Goal: Transaction & Acquisition: Book appointment/travel/reservation

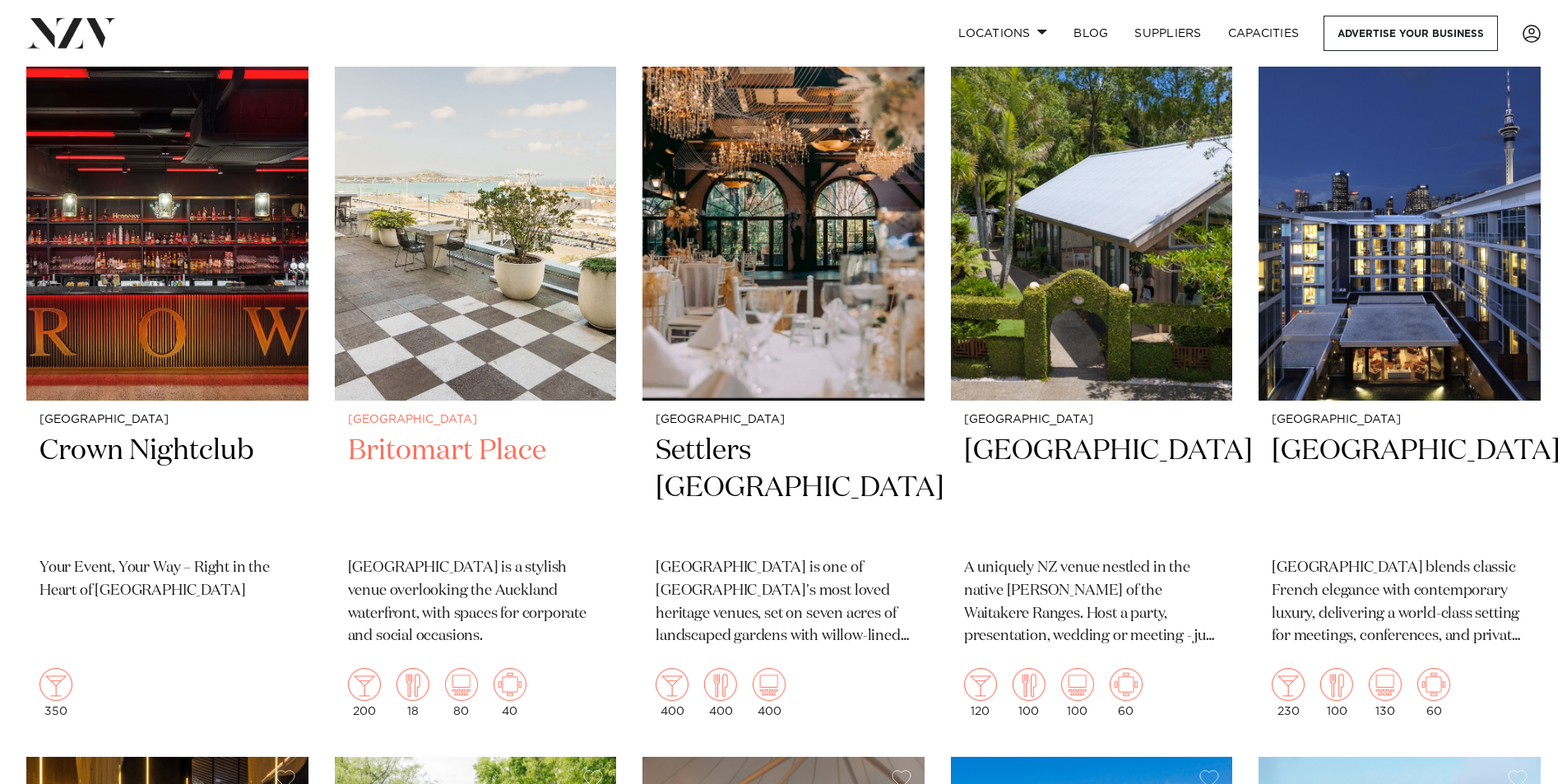
scroll to position [4441, 0]
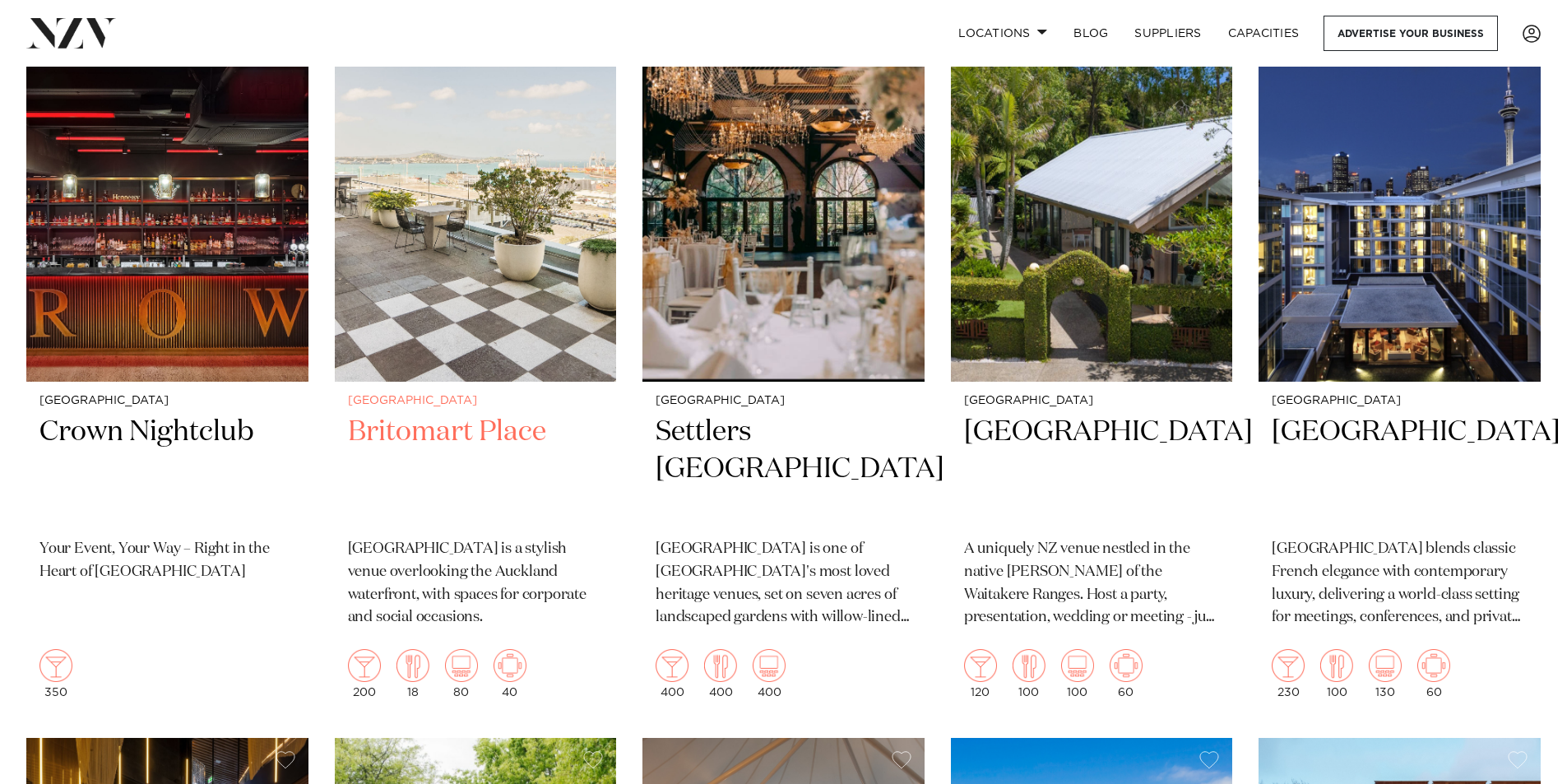
click at [449, 414] on h2 "Britomart Place" at bounding box center [475, 469] width 256 height 111
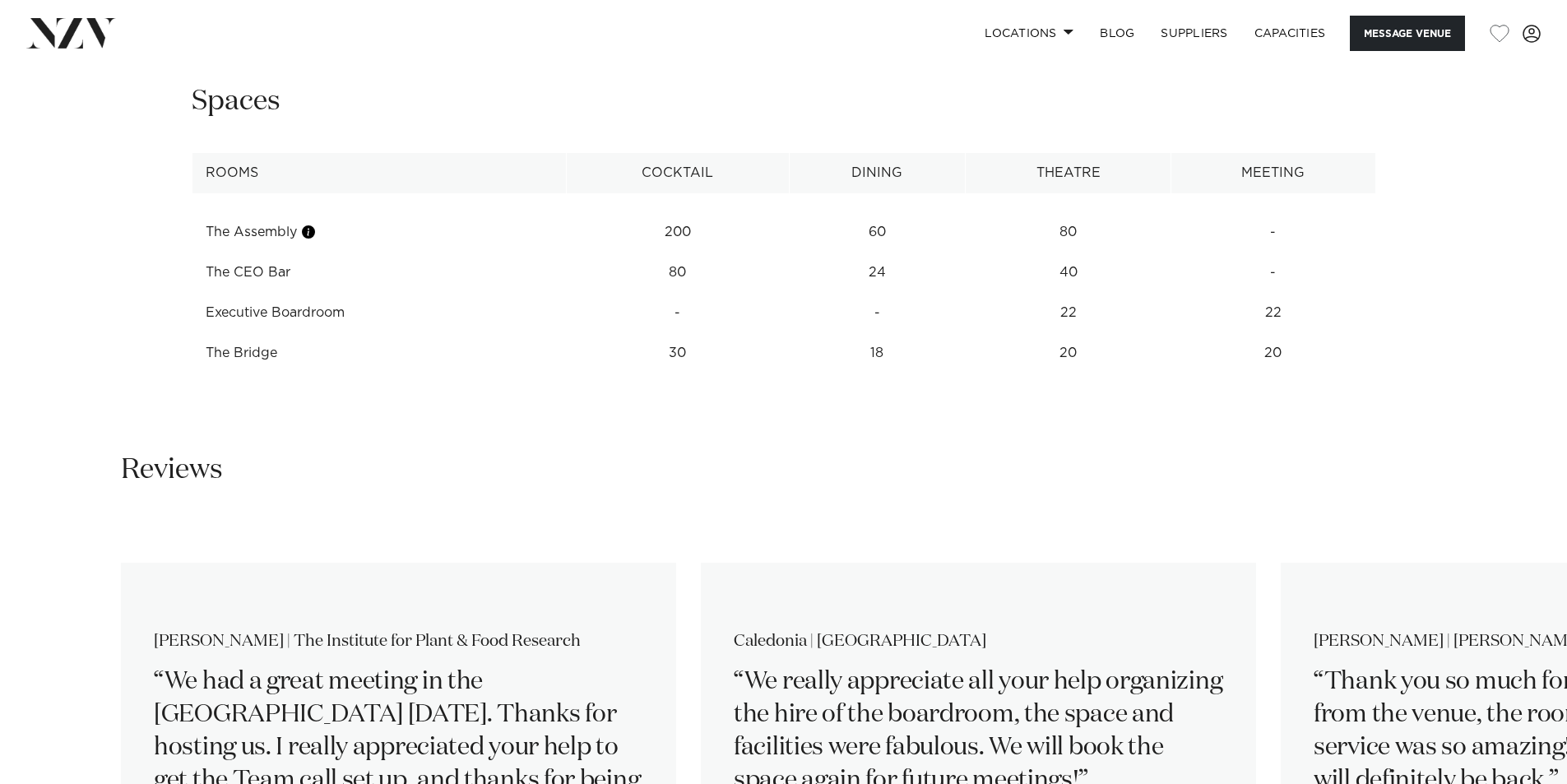
scroll to position [1891, 0]
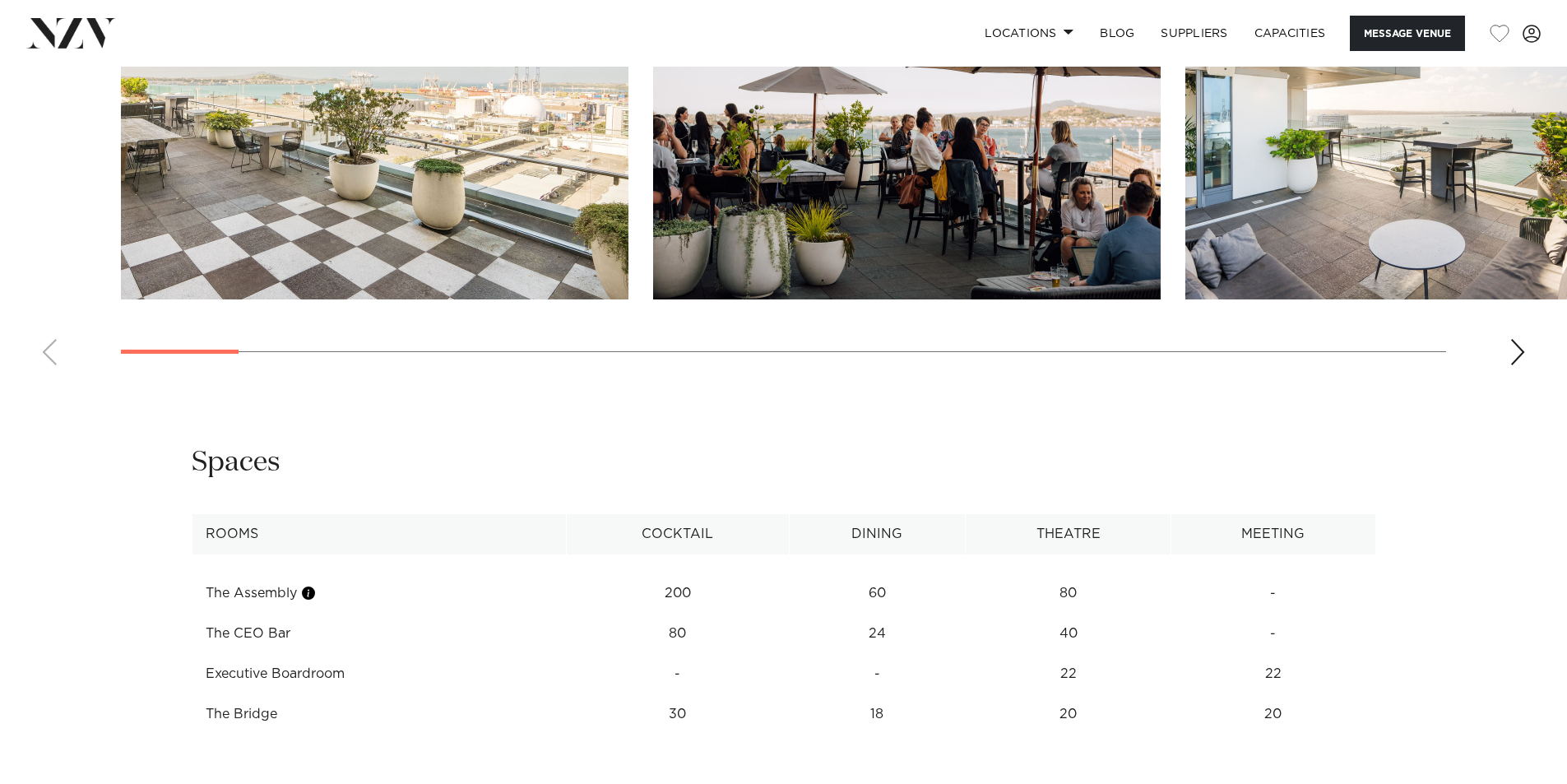
click at [299, 676] on td "Executive Boardroom" at bounding box center [379, 674] width 375 height 41
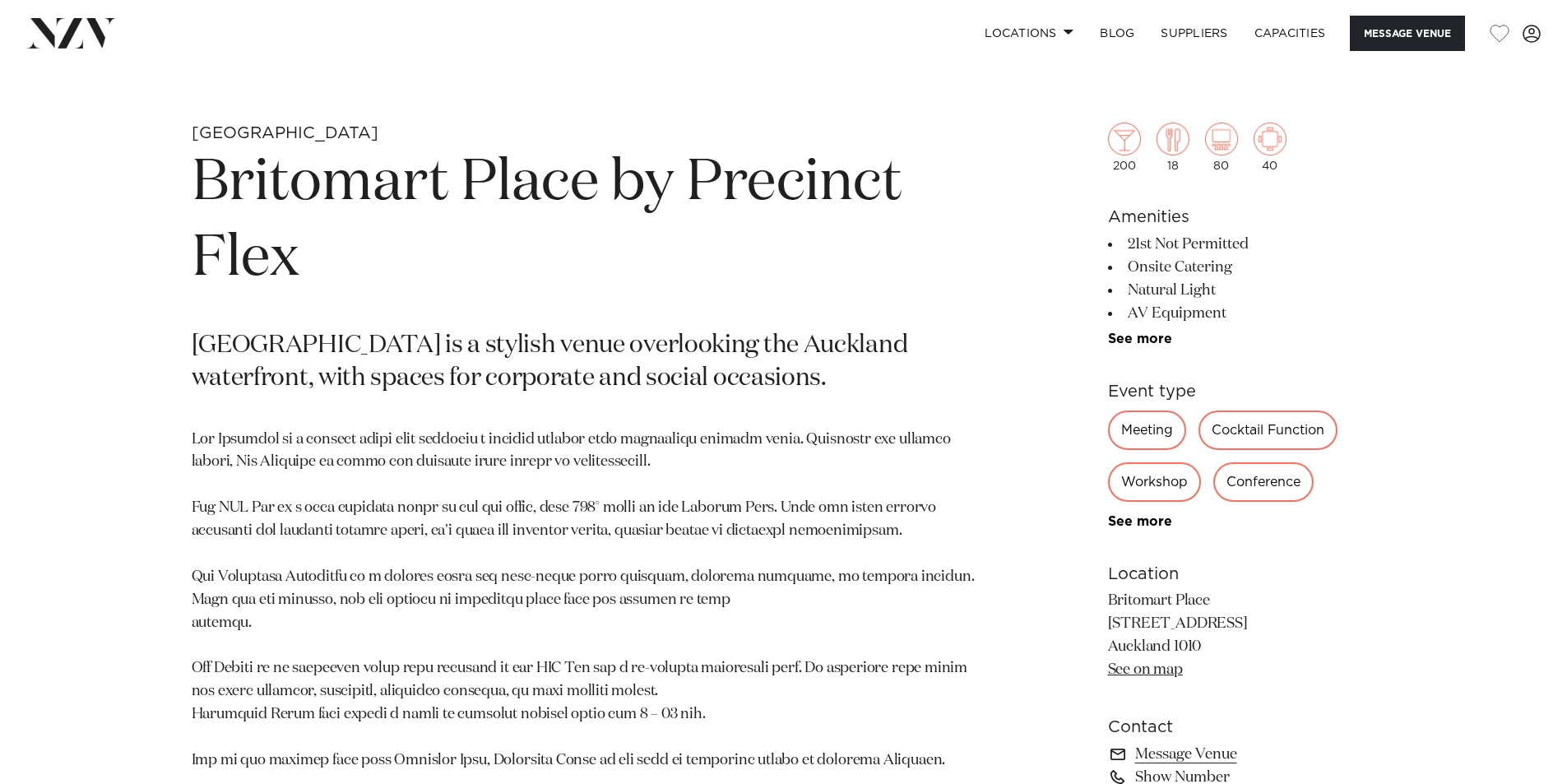
scroll to position [740, 0]
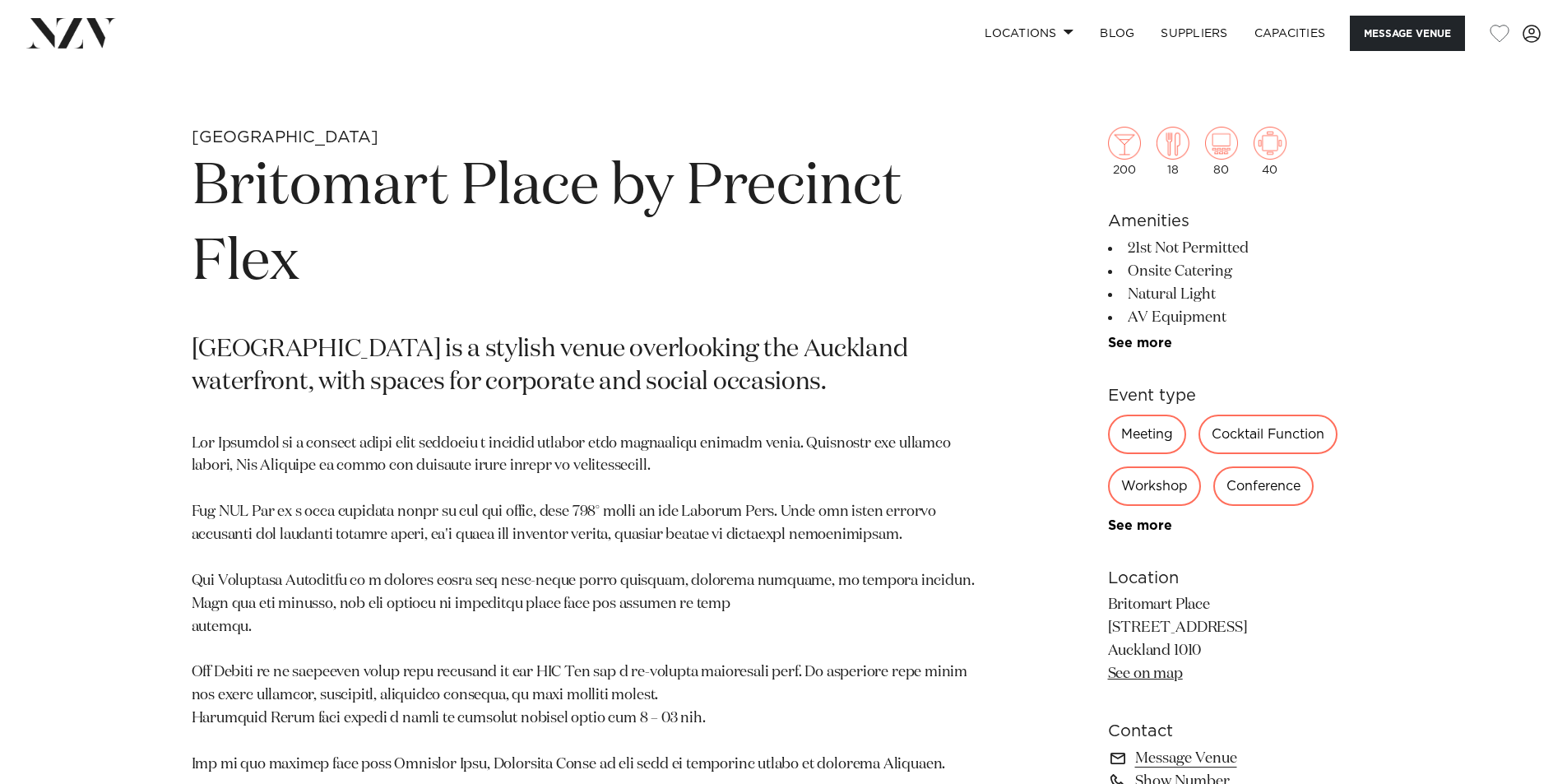
click at [1137, 433] on div "Meeting" at bounding box center [1147, 434] width 79 height 40
click at [1162, 434] on div "Meeting" at bounding box center [1147, 434] width 79 height 40
click at [1269, 143] on img at bounding box center [1270, 143] width 33 height 33
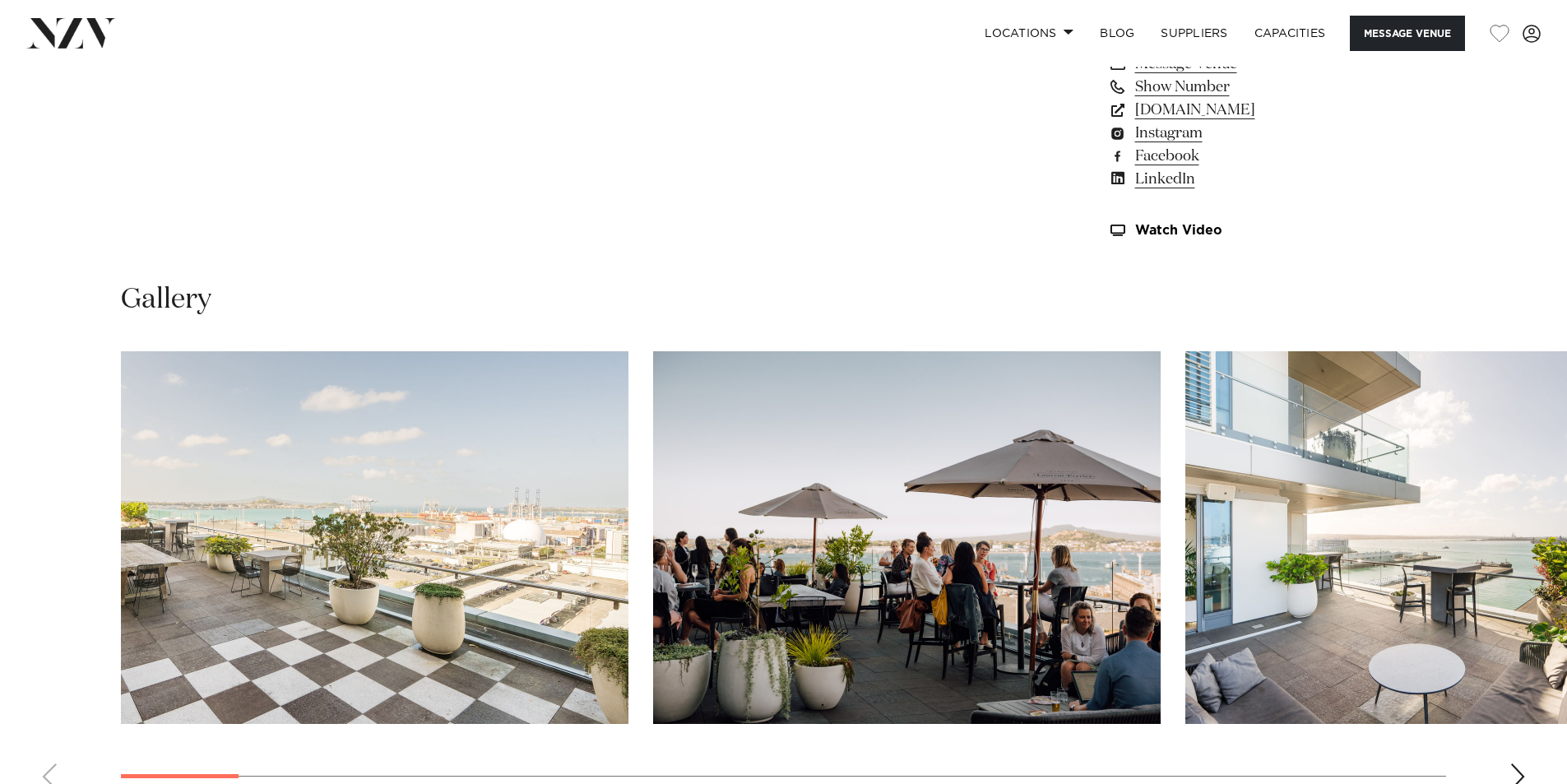
scroll to position [1563, 0]
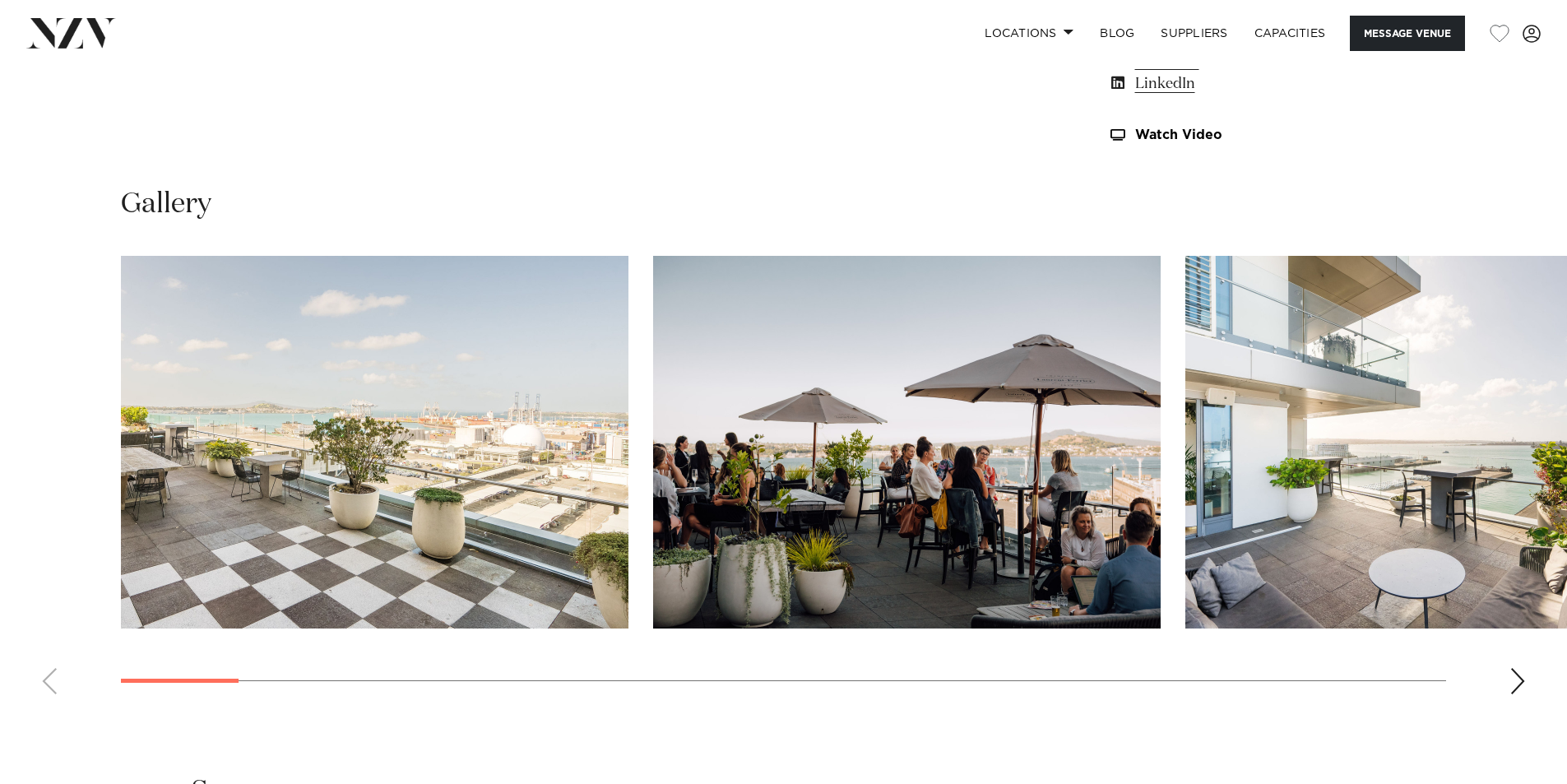
click at [1519, 680] on div "Next slide" at bounding box center [1517, 680] width 16 height 26
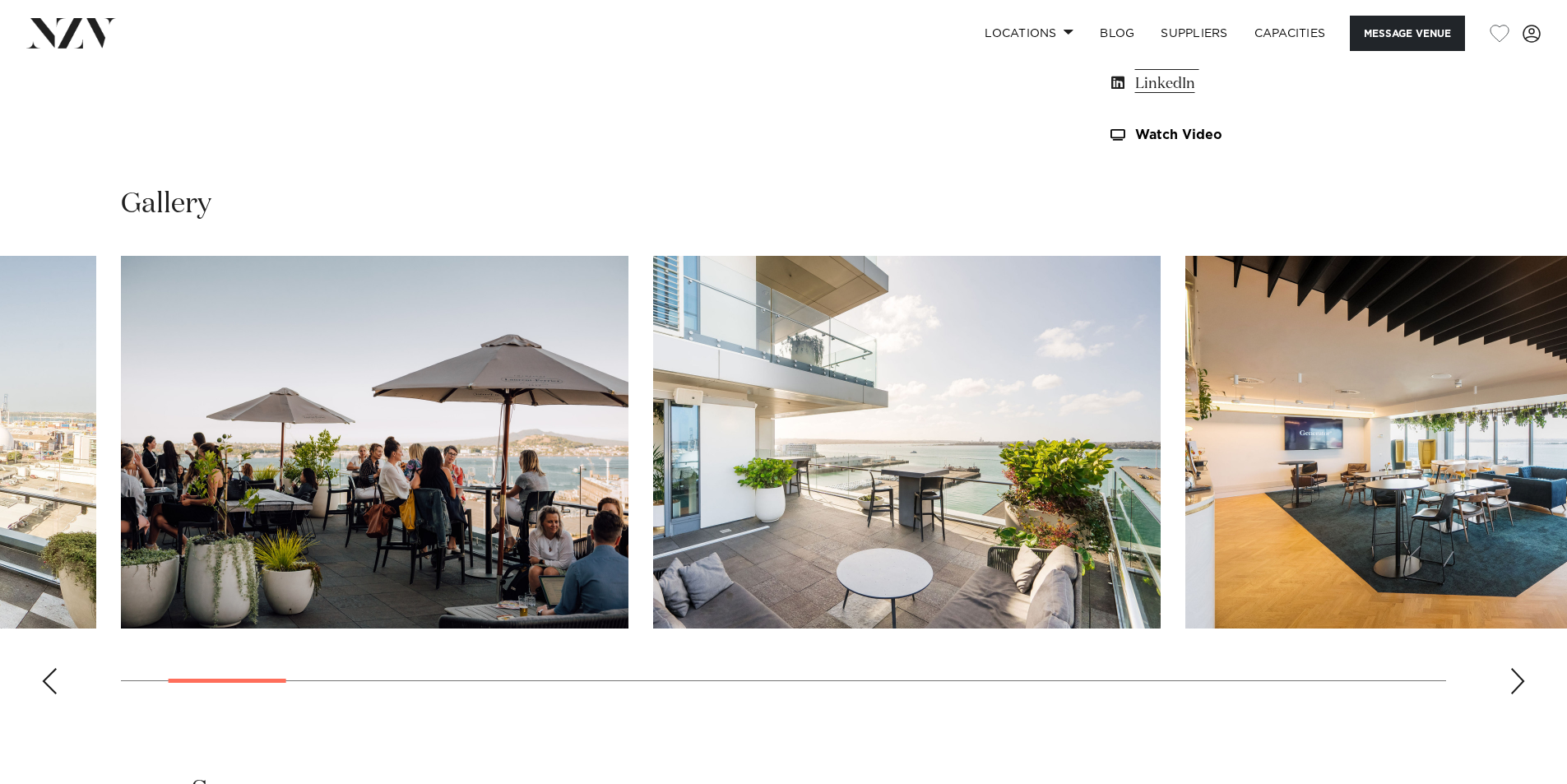
click at [1520, 680] on div "Next slide" at bounding box center [1517, 680] width 16 height 26
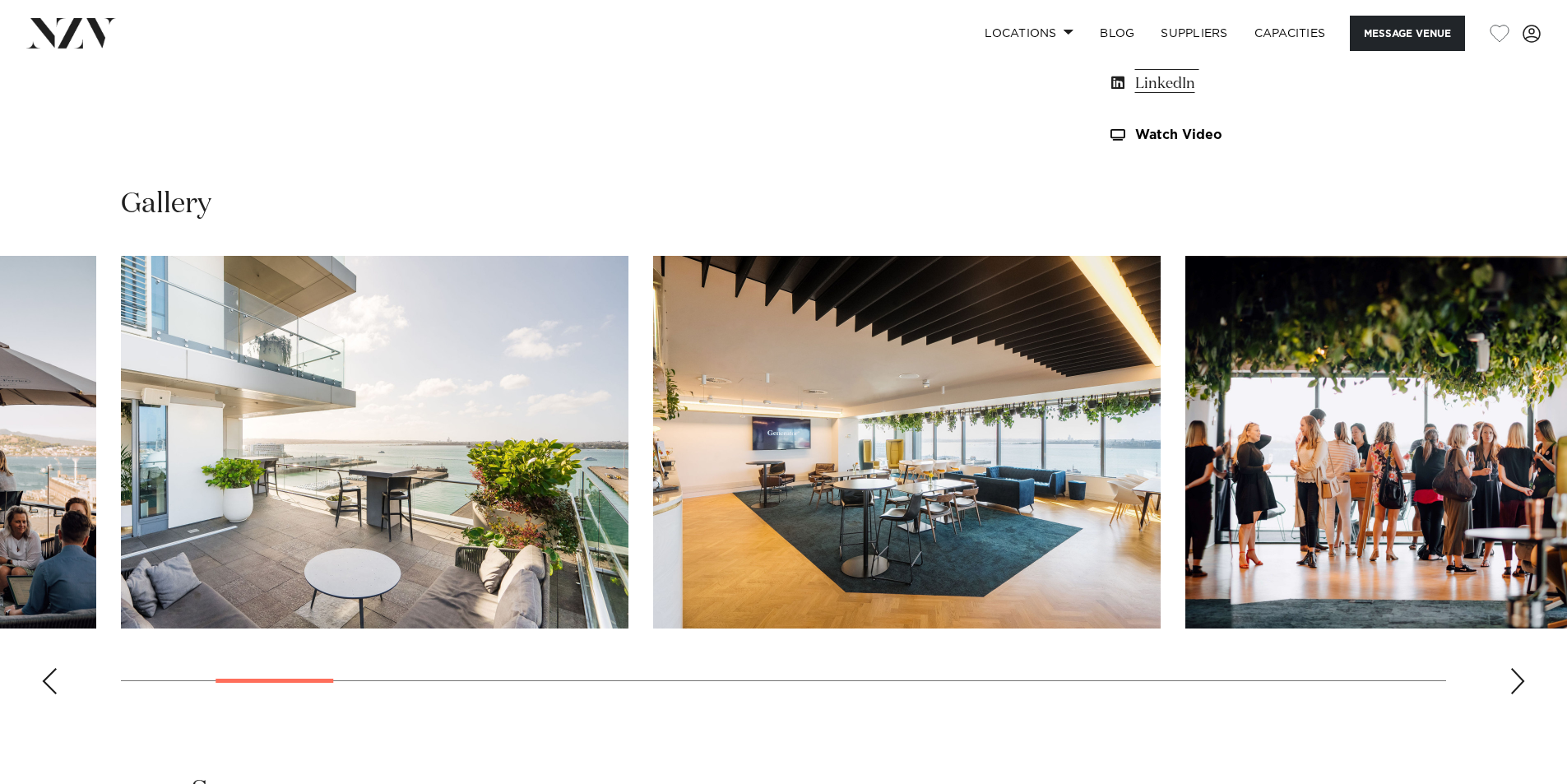
click at [1520, 680] on div "Next slide" at bounding box center [1517, 680] width 16 height 26
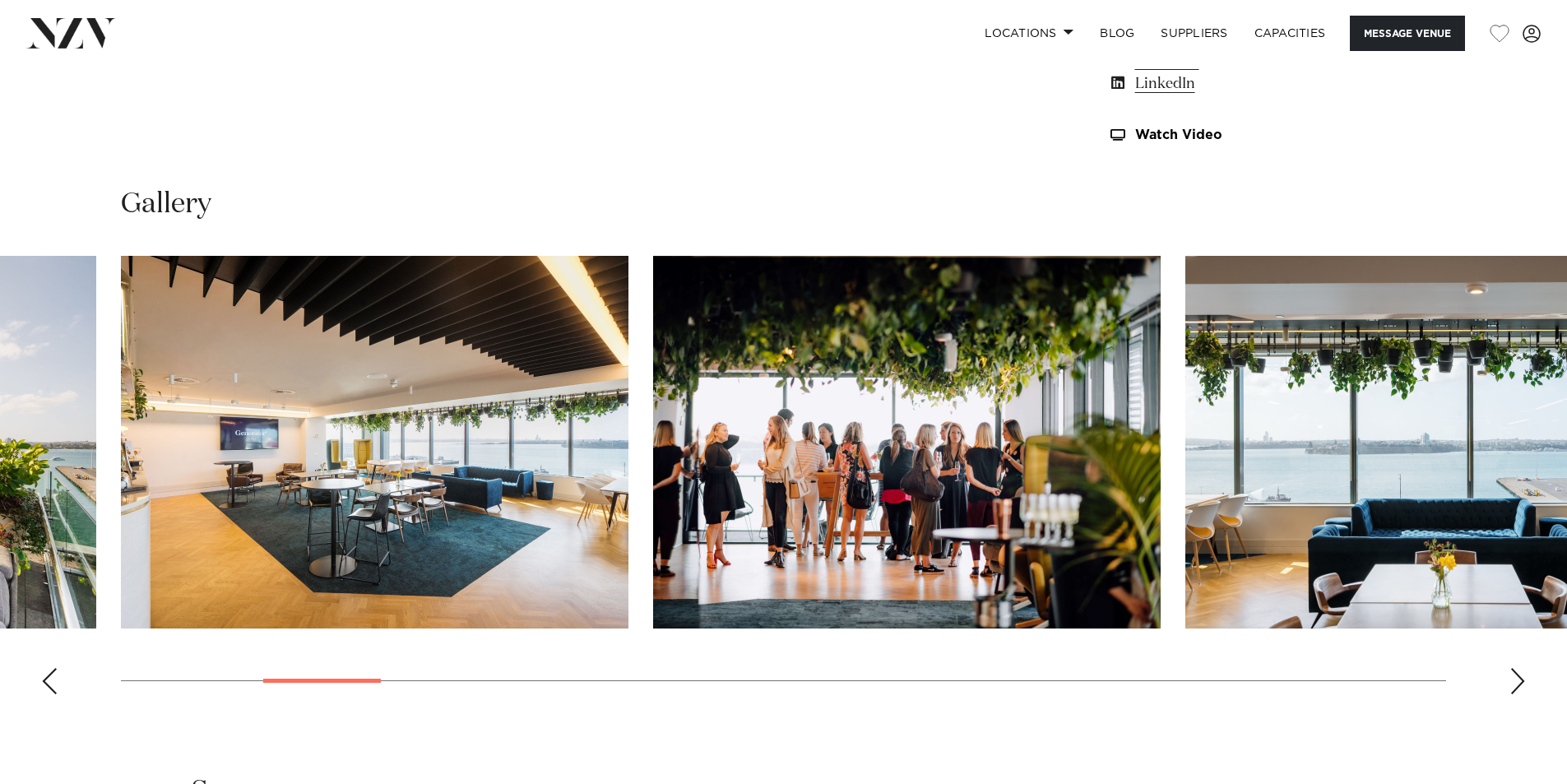
click at [1521, 679] on div "Next slide" at bounding box center [1517, 680] width 16 height 26
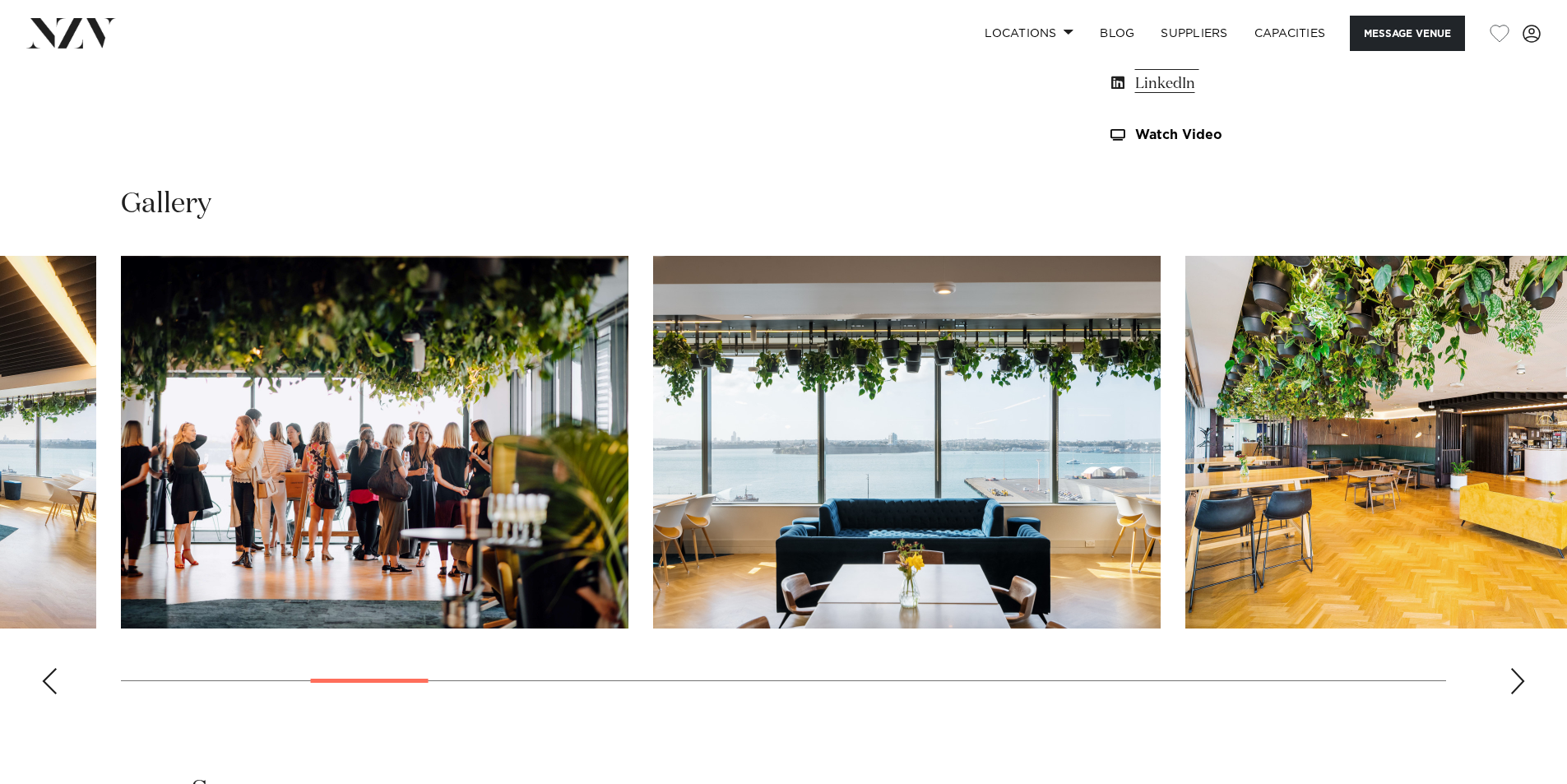
click at [1521, 679] on div "Next slide" at bounding box center [1517, 680] width 16 height 26
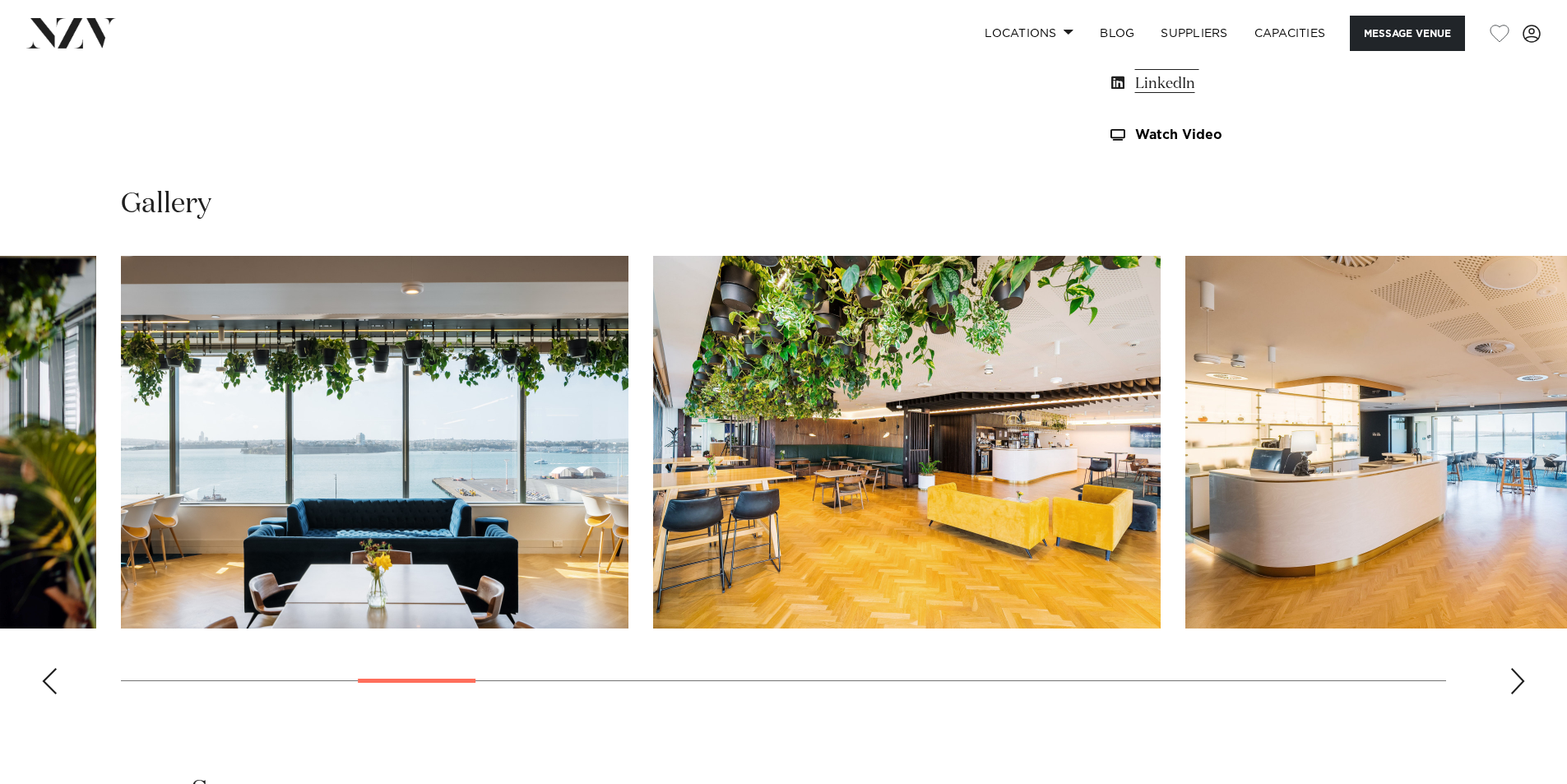
click at [1521, 679] on div "Next slide" at bounding box center [1517, 680] width 16 height 26
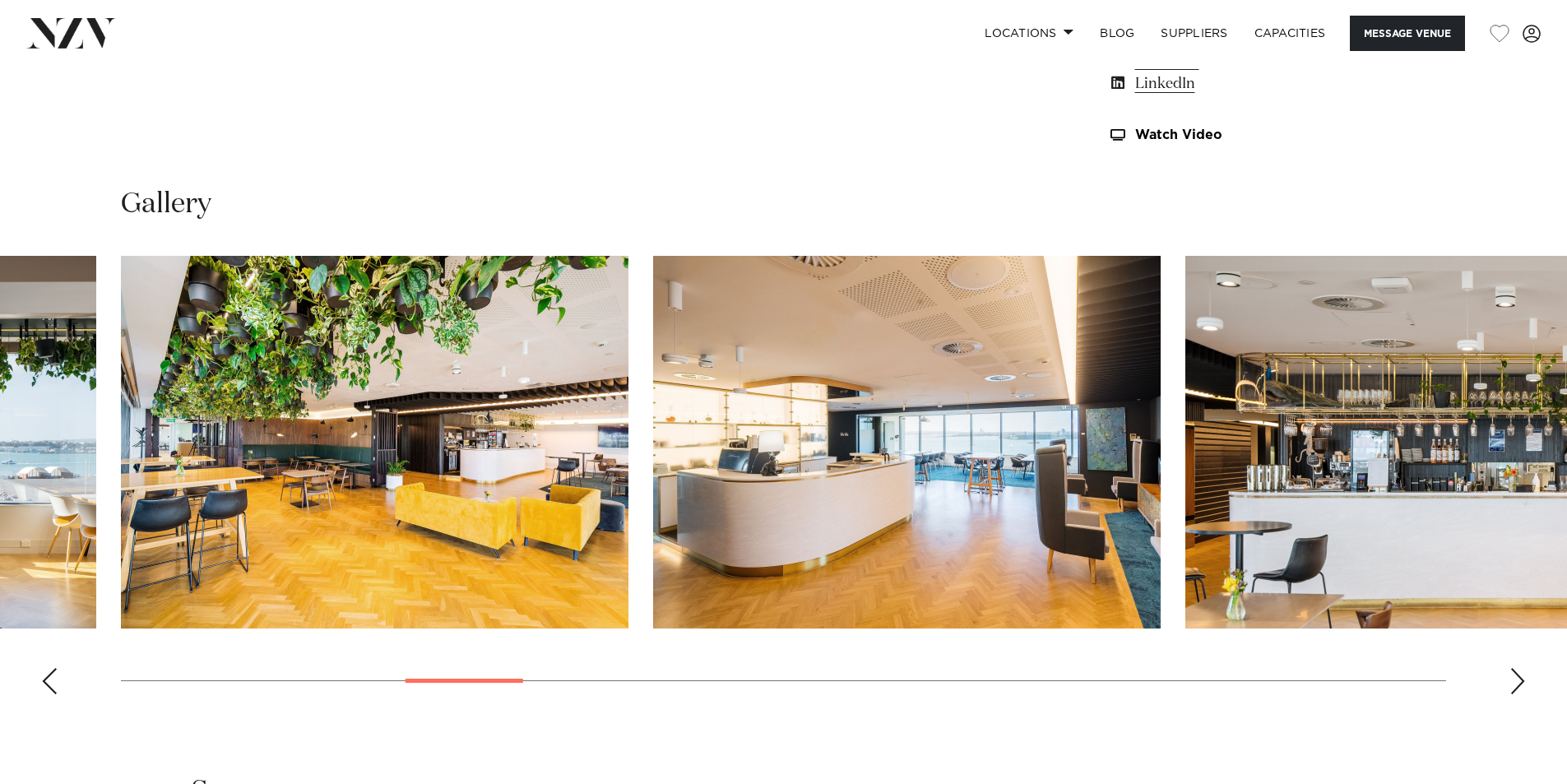
click at [1521, 679] on div "Next slide" at bounding box center [1517, 680] width 16 height 26
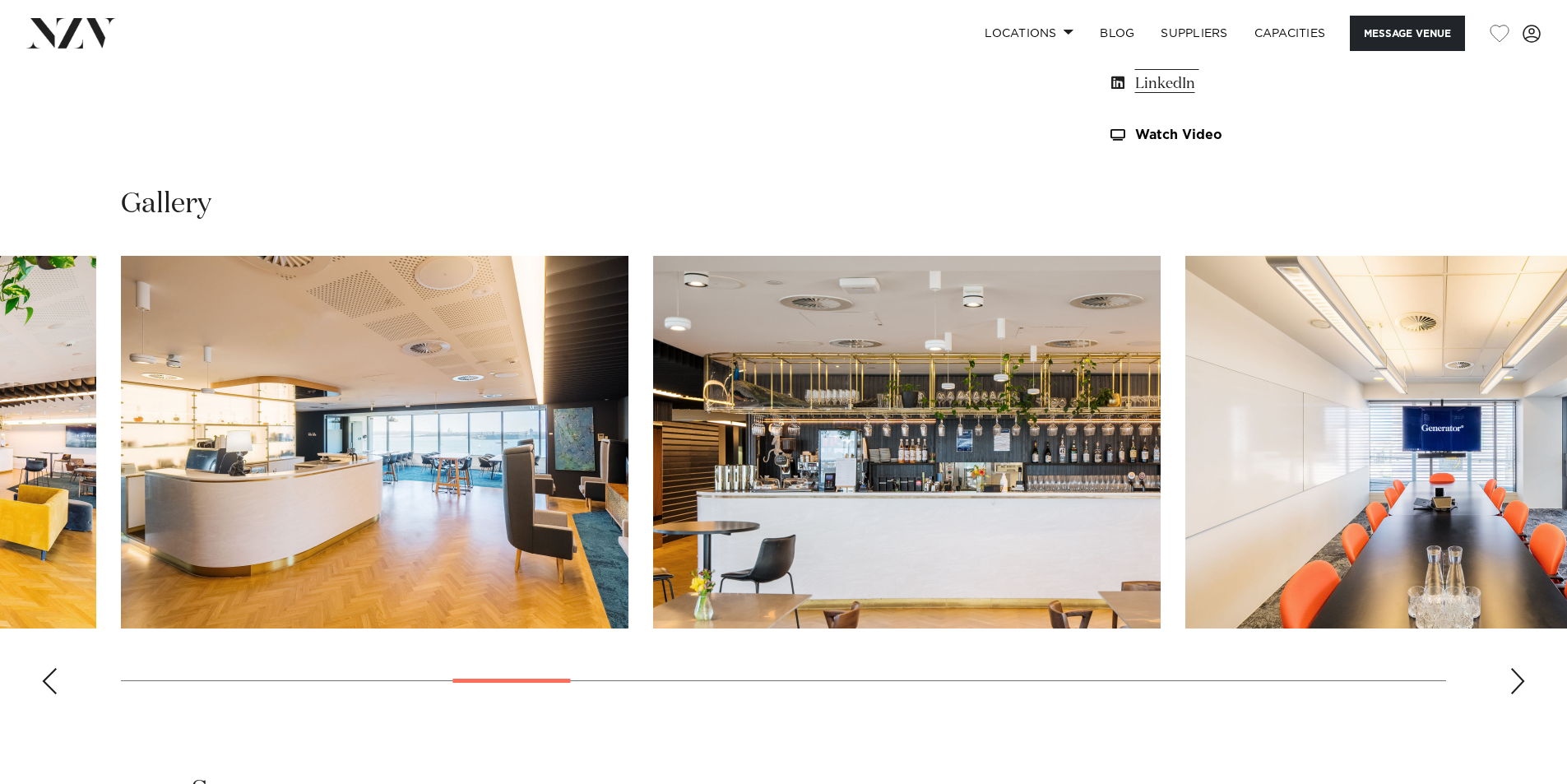
click at [1521, 679] on div "Next slide" at bounding box center [1517, 680] width 16 height 26
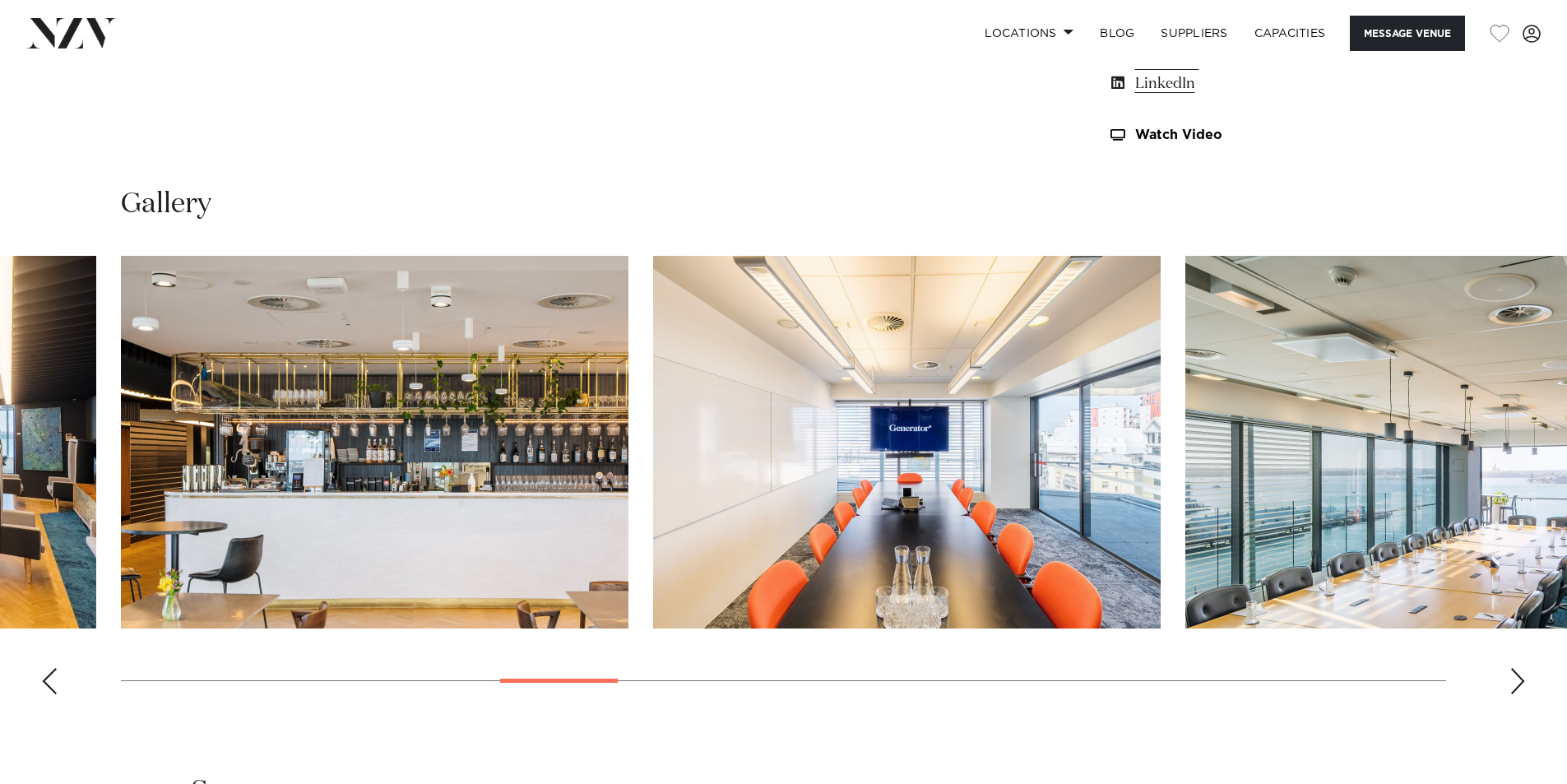
click at [1521, 679] on div "Next slide" at bounding box center [1517, 680] width 16 height 26
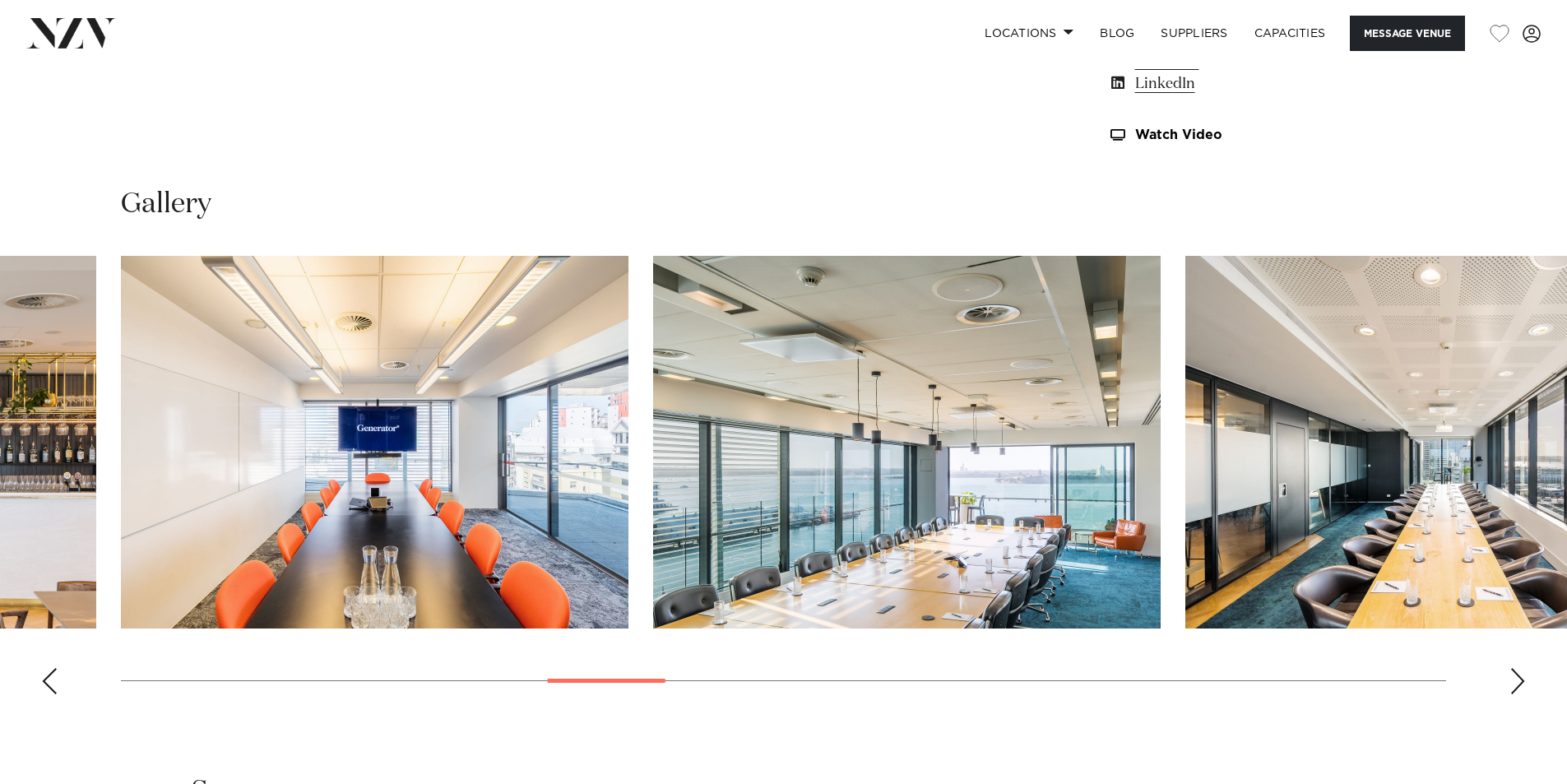
click at [1521, 679] on div "Next slide" at bounding box center [1517, 680] width 16 height 26
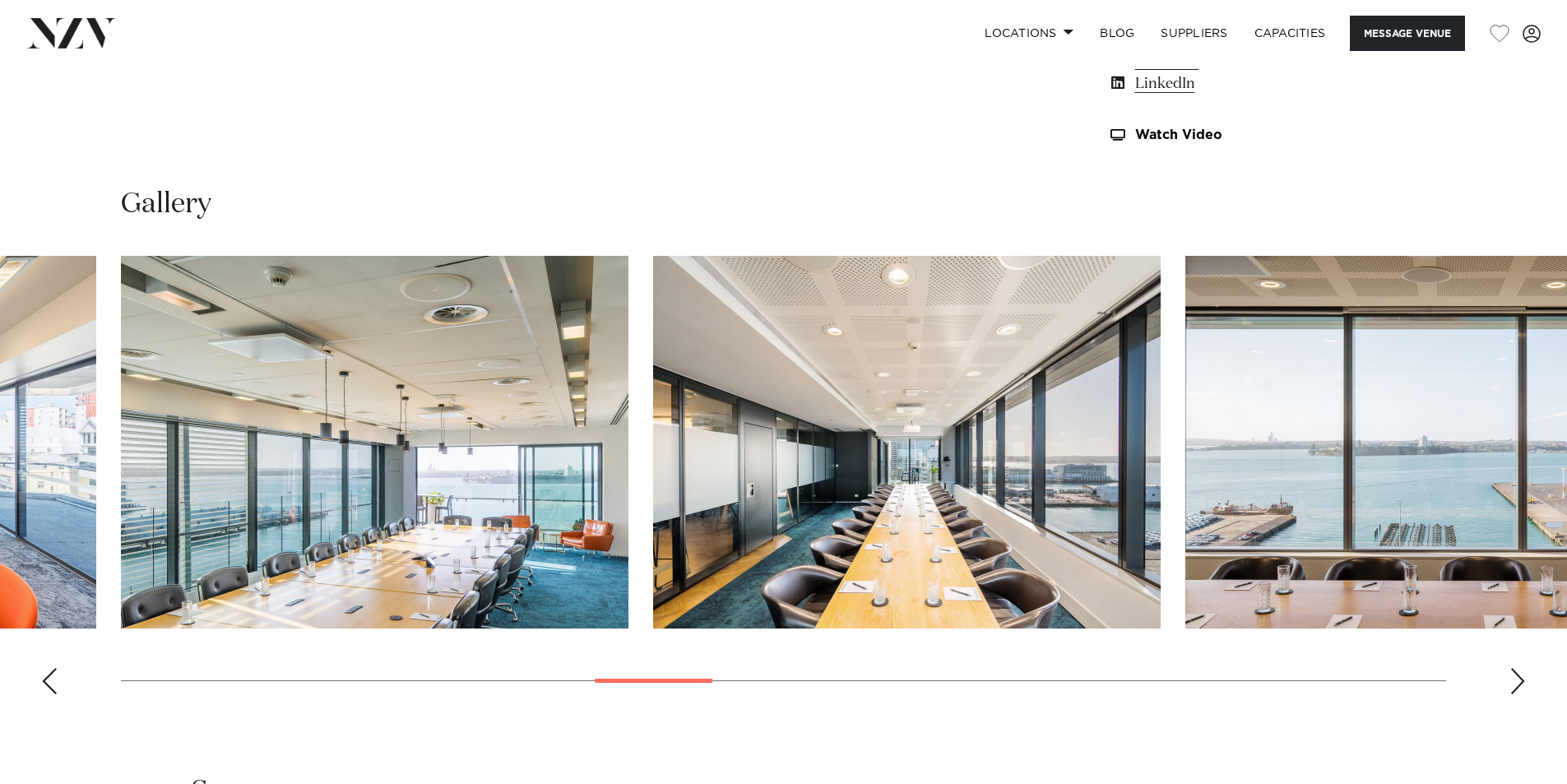
click at [1521, 679] on div "Next slide" at bounding box center [1517, 680] width 16 height 26
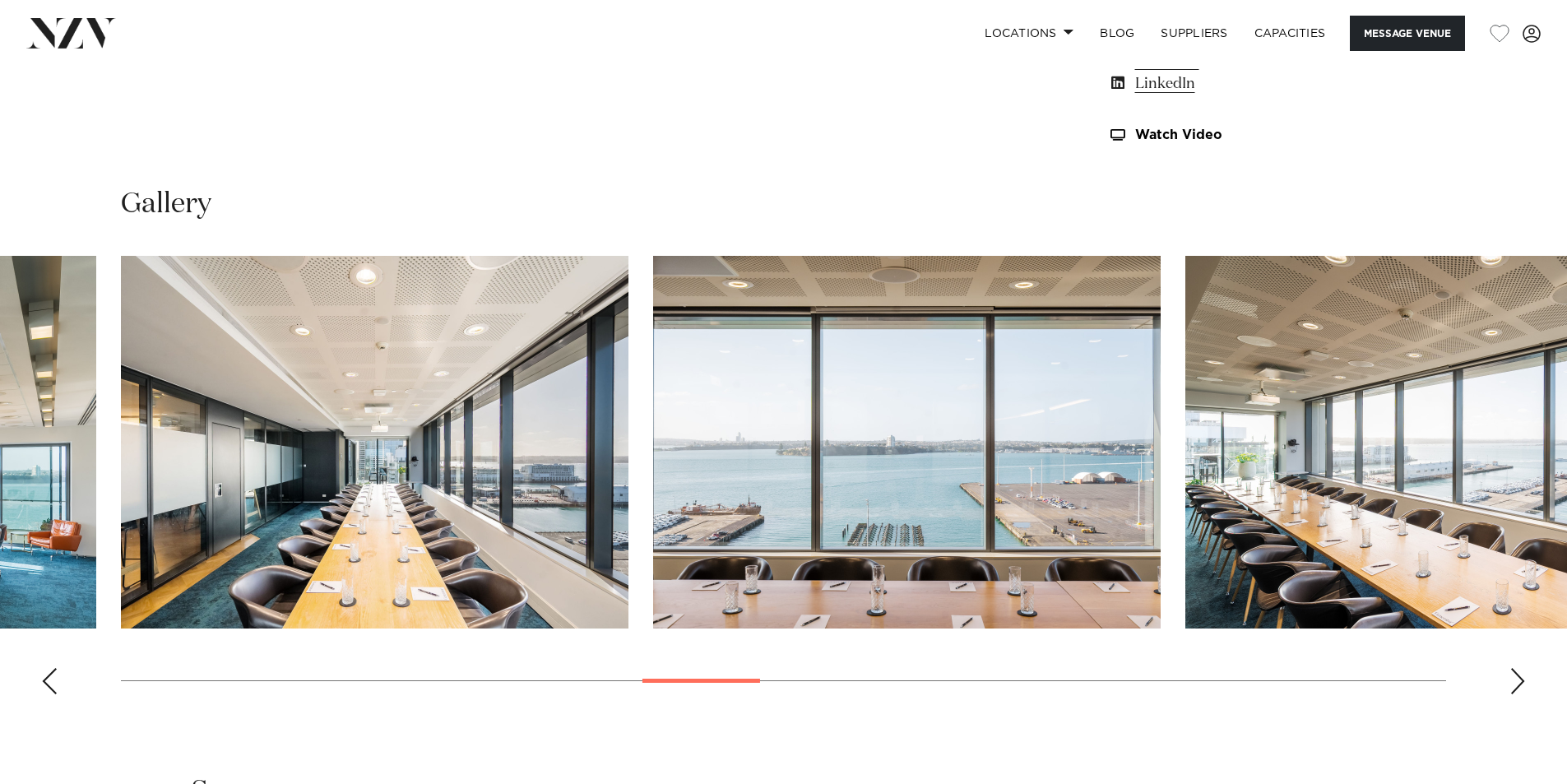
click at [1521, 679] on div "Next slide" at bounding box center [1517, 680] width 16 height 26
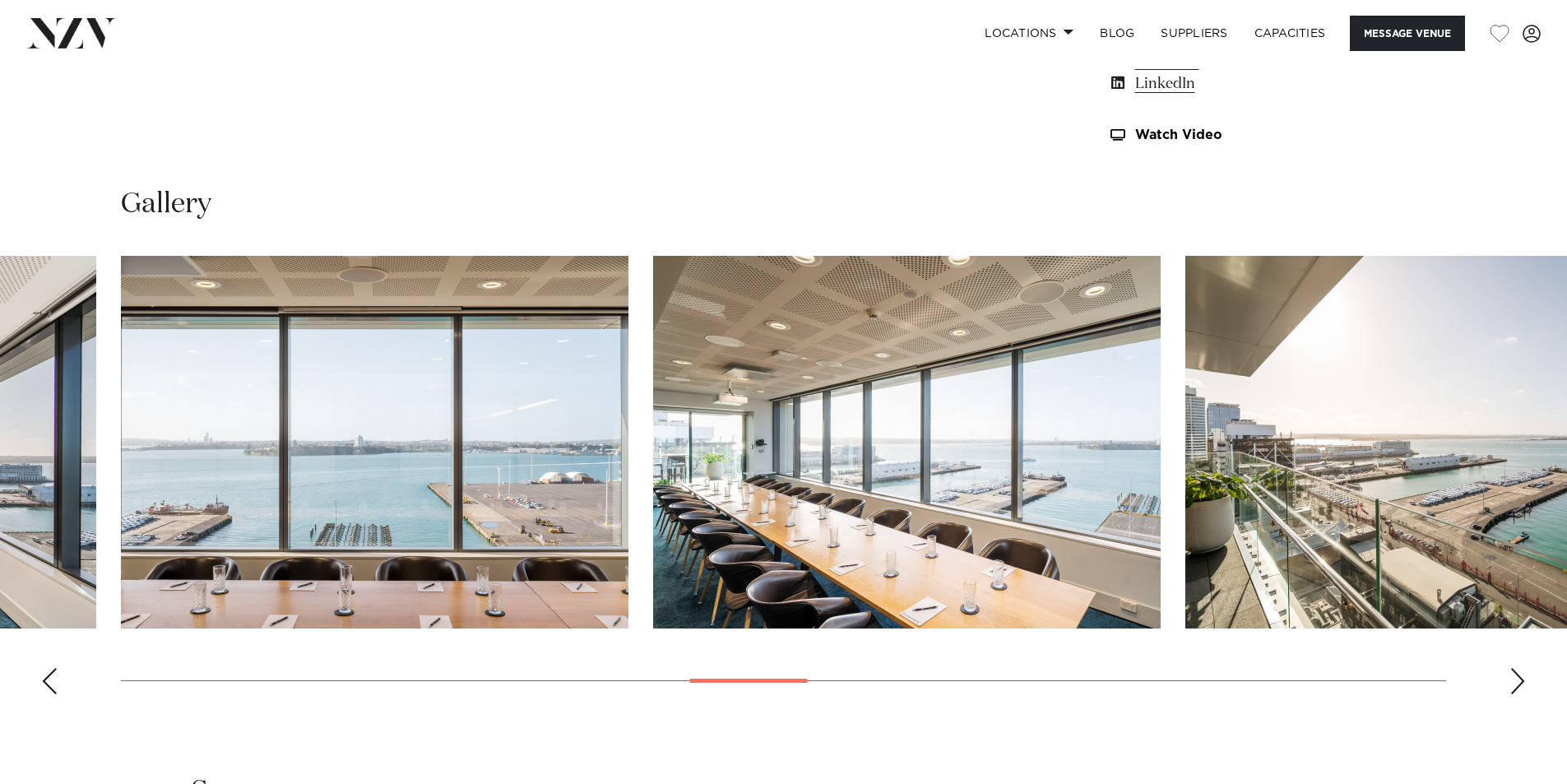
click at [1521, 679] on div "Next slide" at bounding box center [1517, 680] width 16 height 26
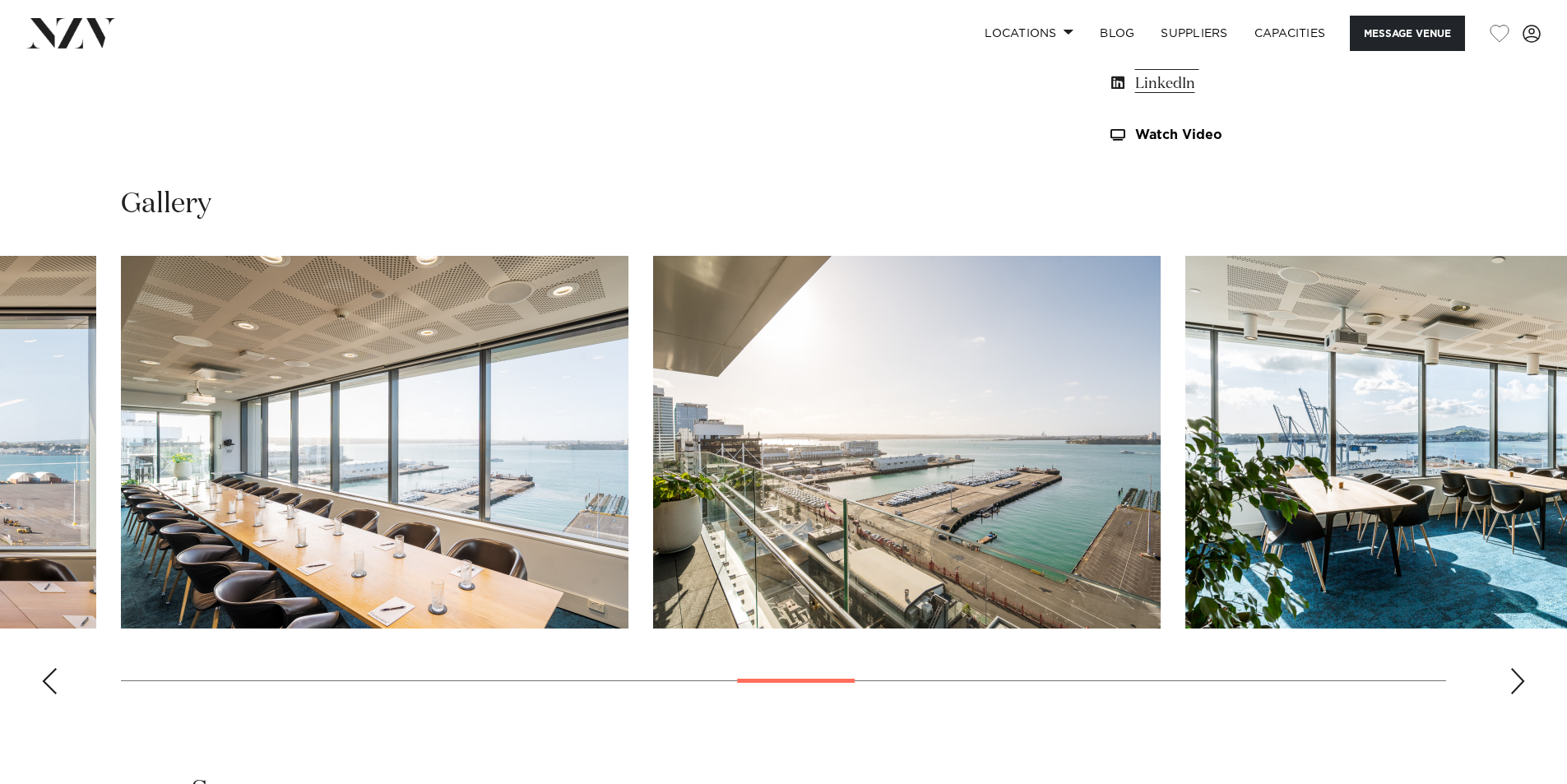
click at [1521, 679] on div "Next slide" at bounding box center [1517, 680] width 16 height 26
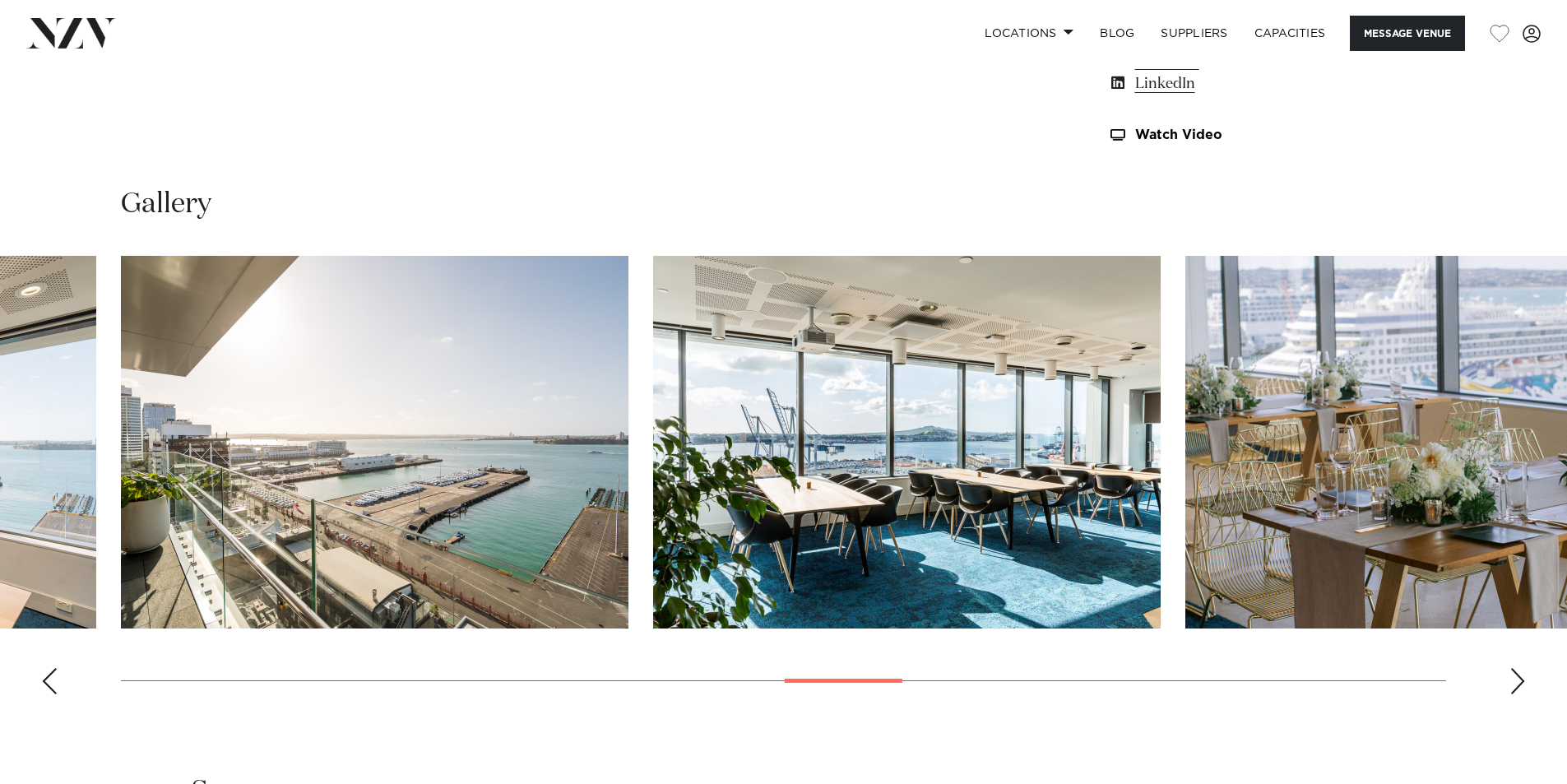
click at [1521, 678] on div "Next slide" at bounding box center [1517, 680] width 16 height 26
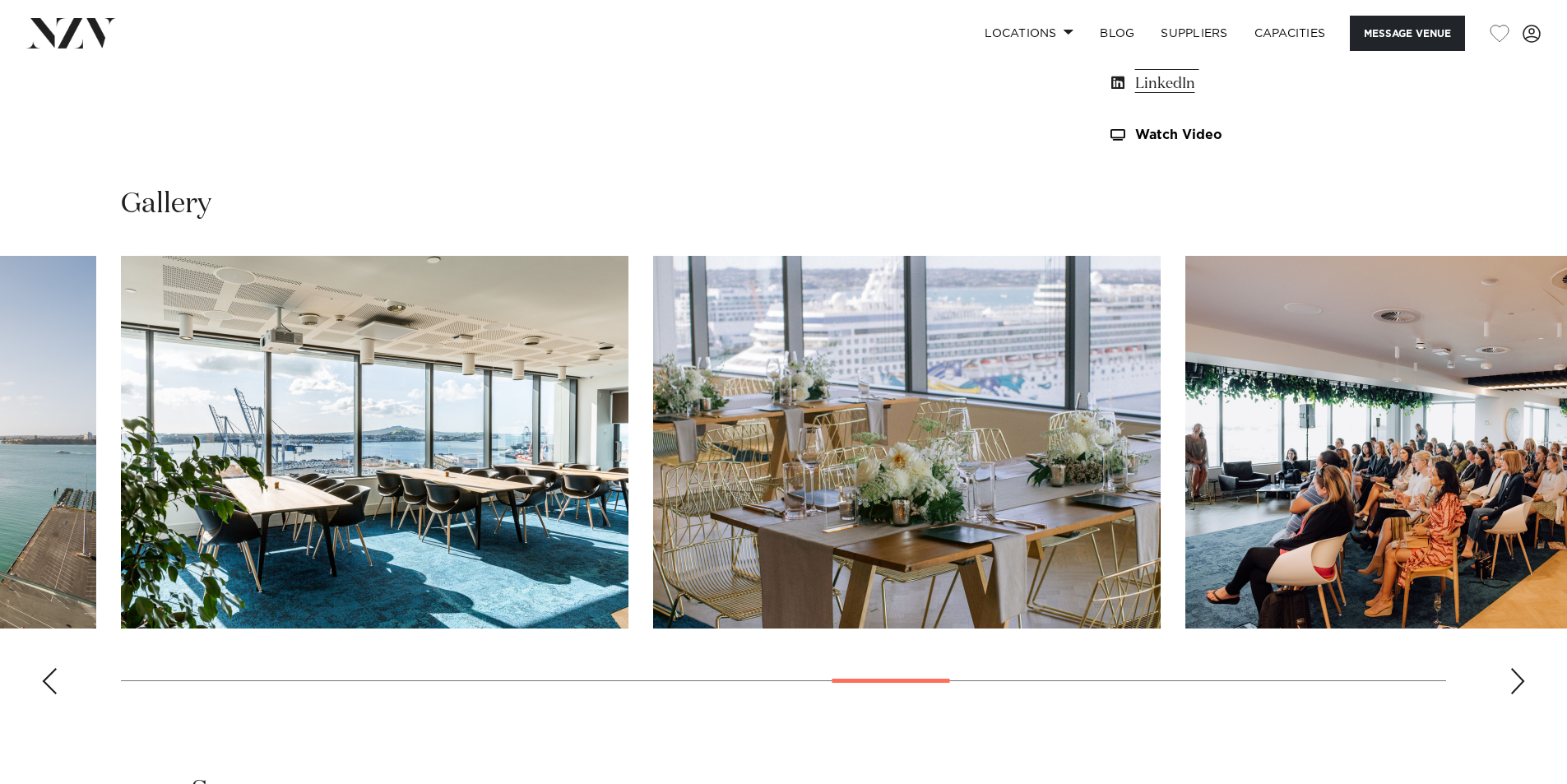
click at [1521, 678] on div "Next slide" at bounding box center [1517, 680] width 16 height 26
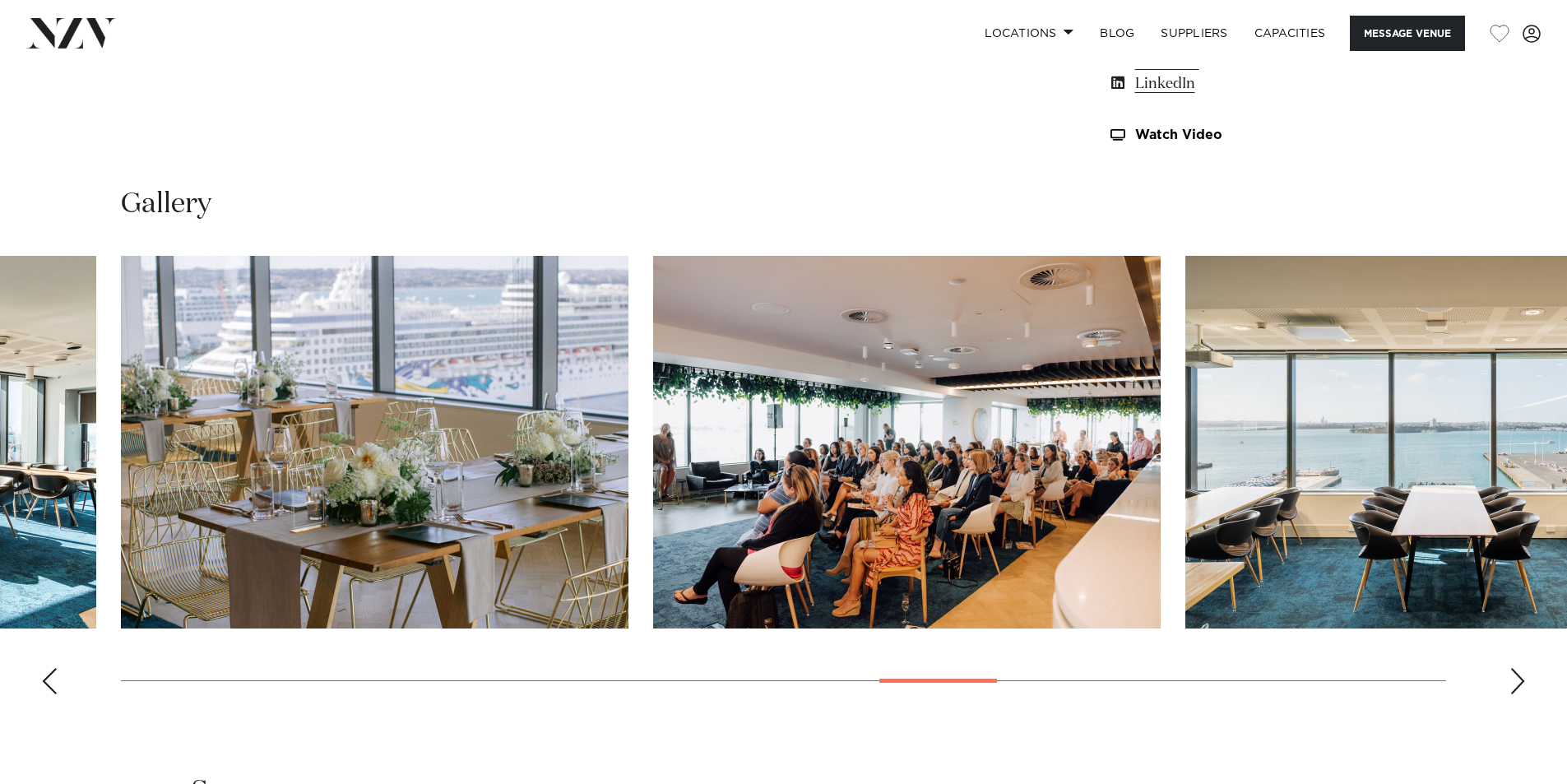
click at [1521, 678] on div "Next slide" at bounding box center [1517, 680] width 16 height 26
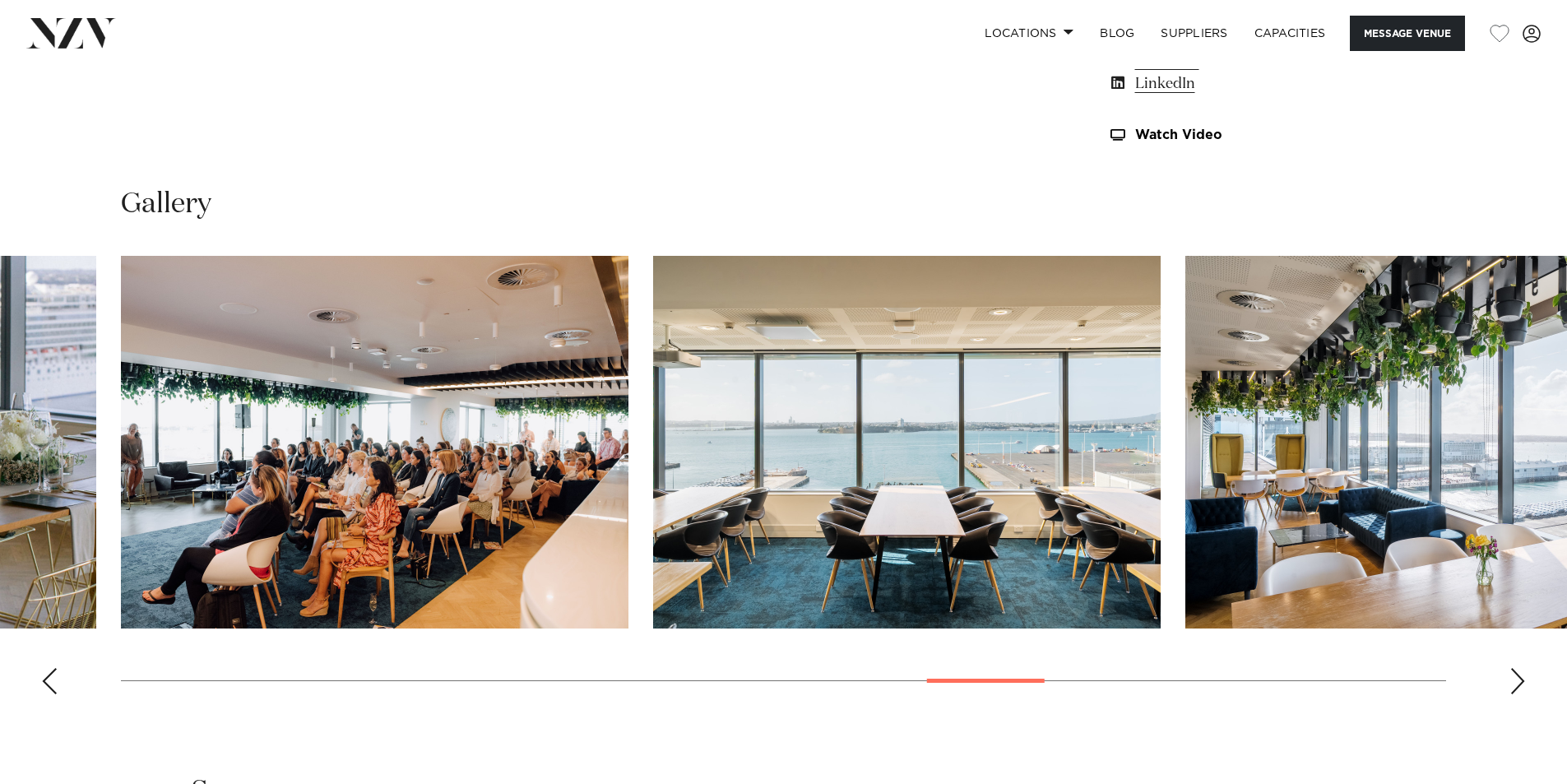
click at [1521, 678] on div "Next slide" at bounding box center [1517, 680] width 16 height 26
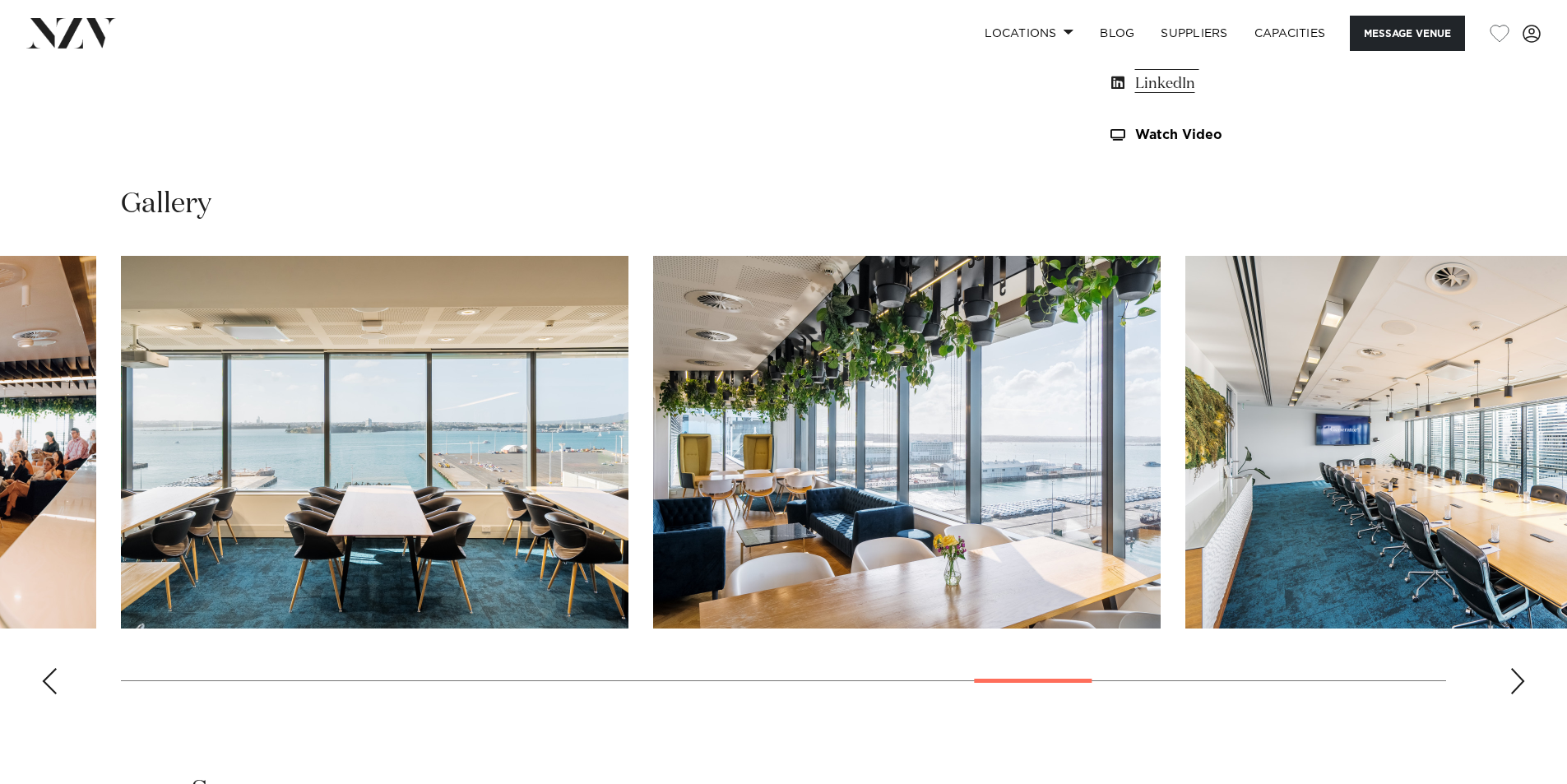
click at [1521, 678] on div "Next slide" at bounding box center [1517, 680] width 16 height 26
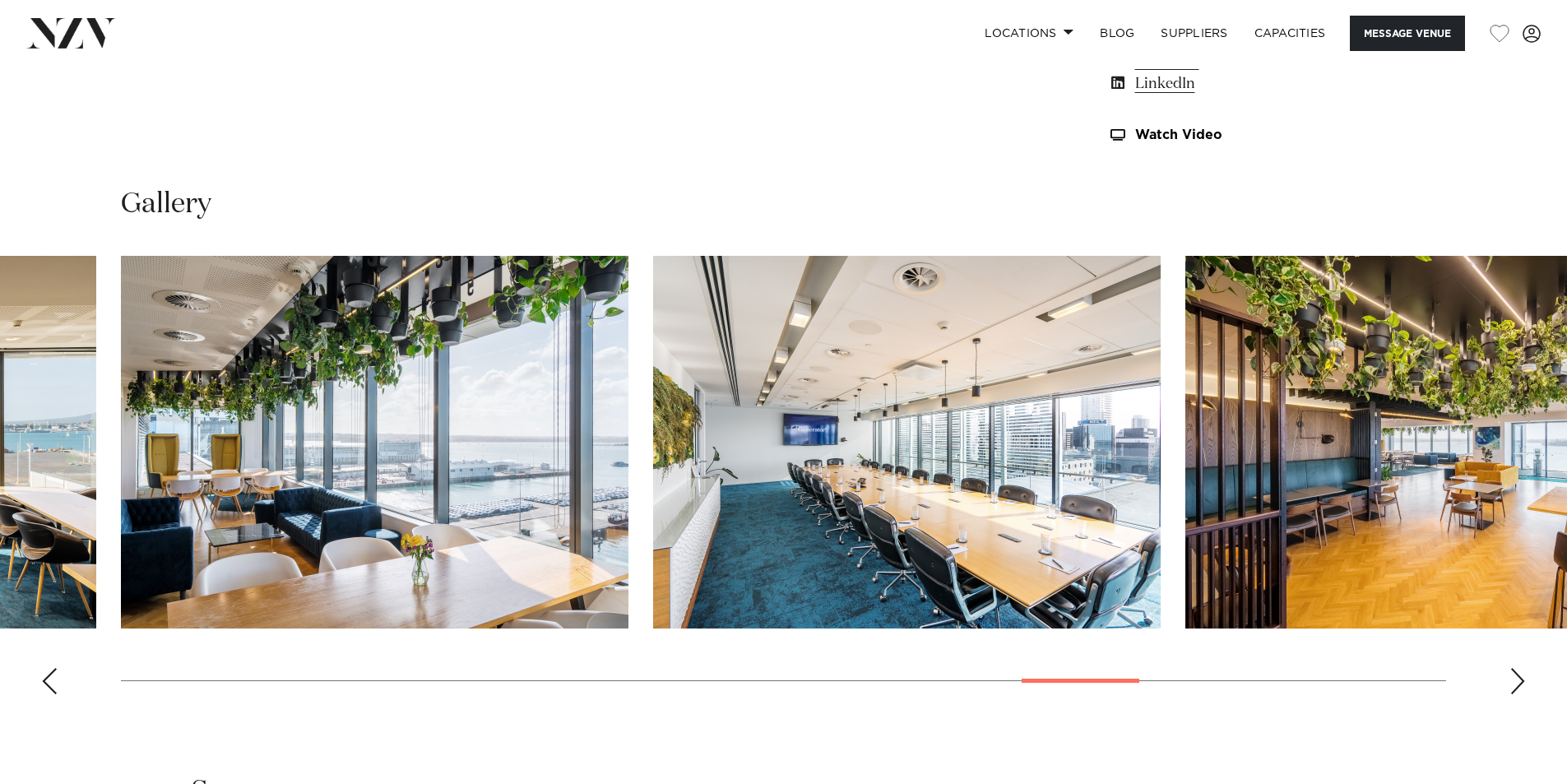
click at [1521, 678] on div "Next slide" at bounding box center [1517, 680] width 16 height 26
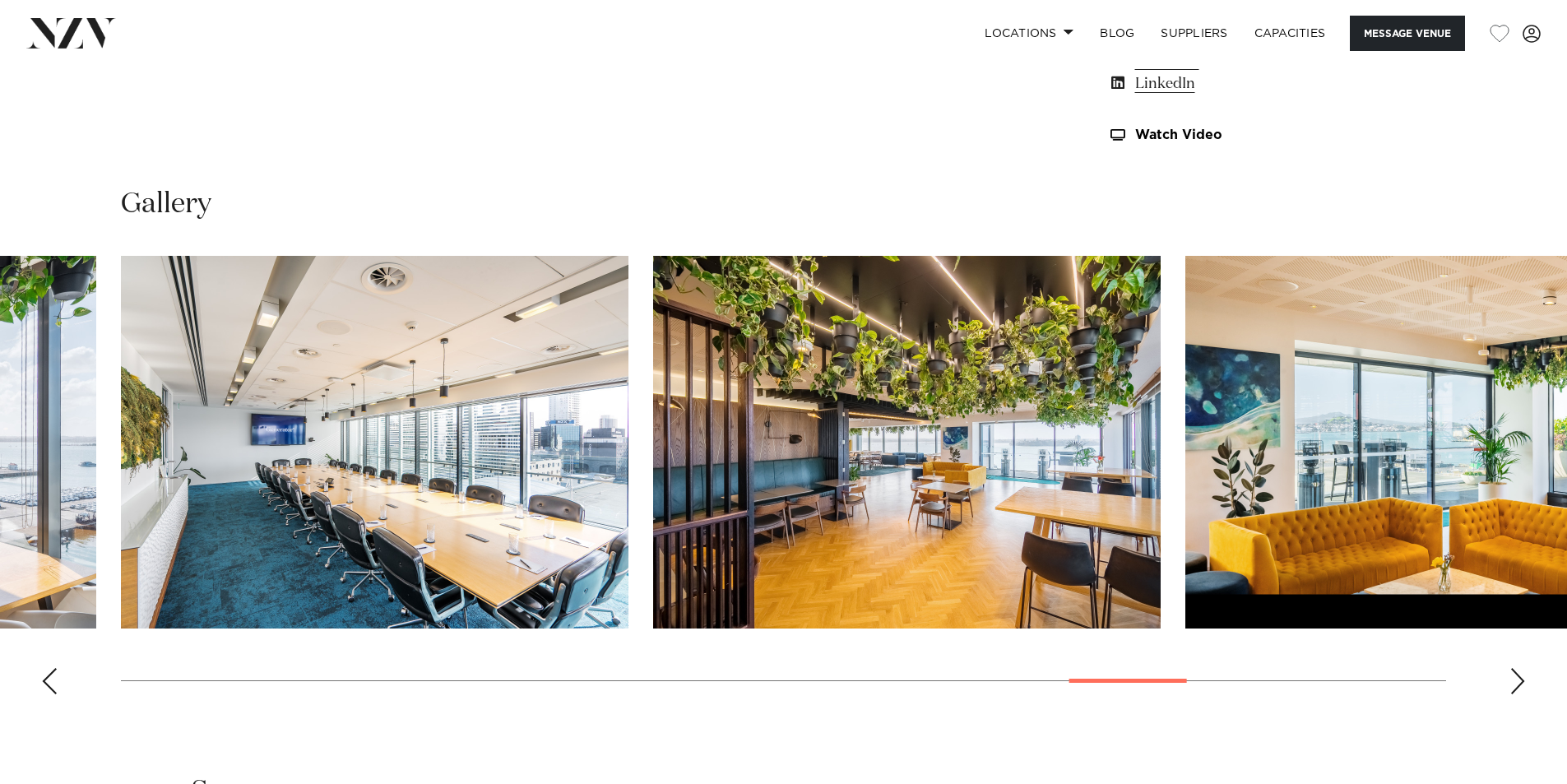
click at [1521, 678] on div "Next slide" at bounding box center [1517, 680] width 16 height 26
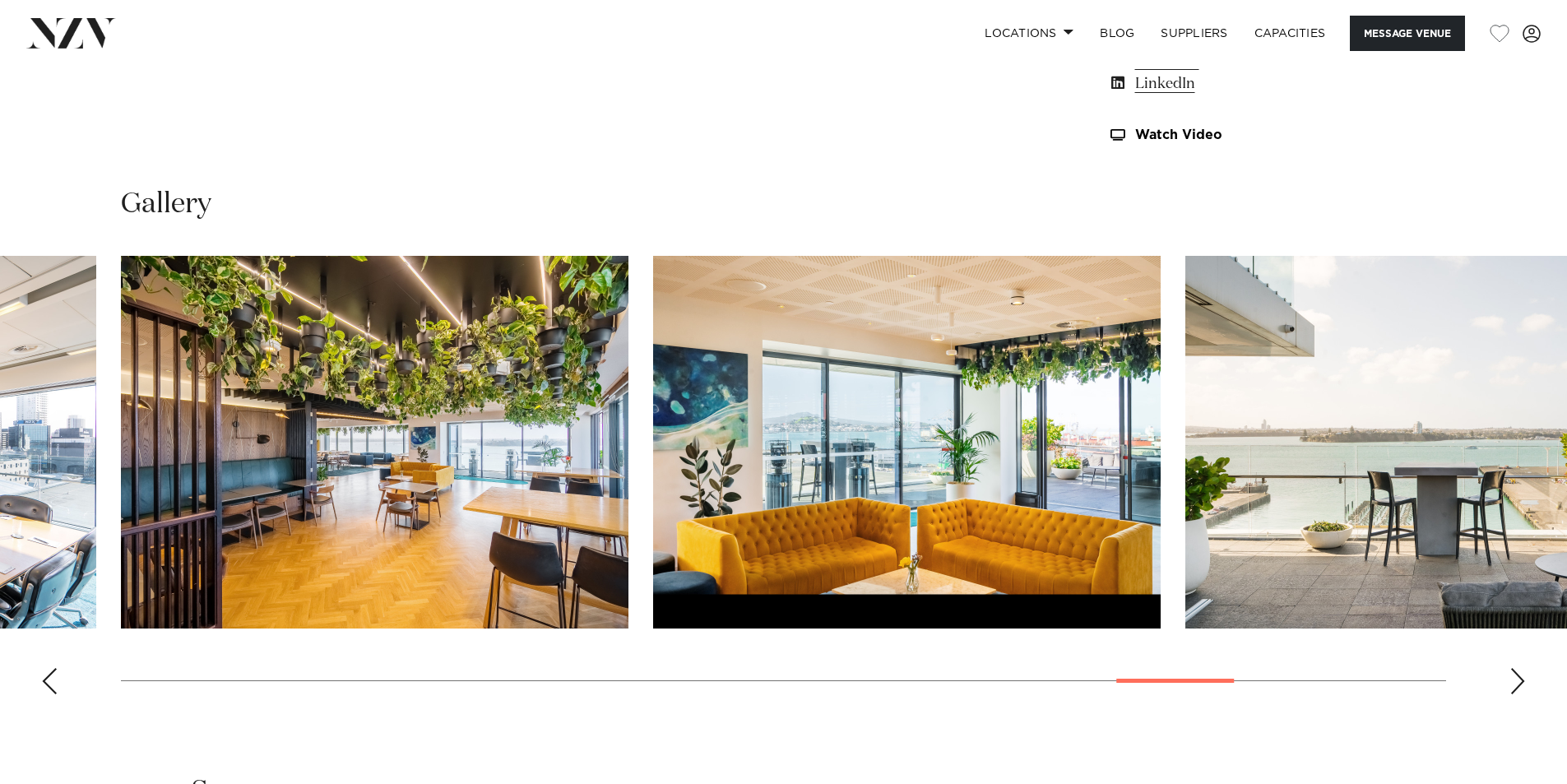
click at [1521, 678] on div "Next slide" at bounding box center [1517, 680] width 16 height 26
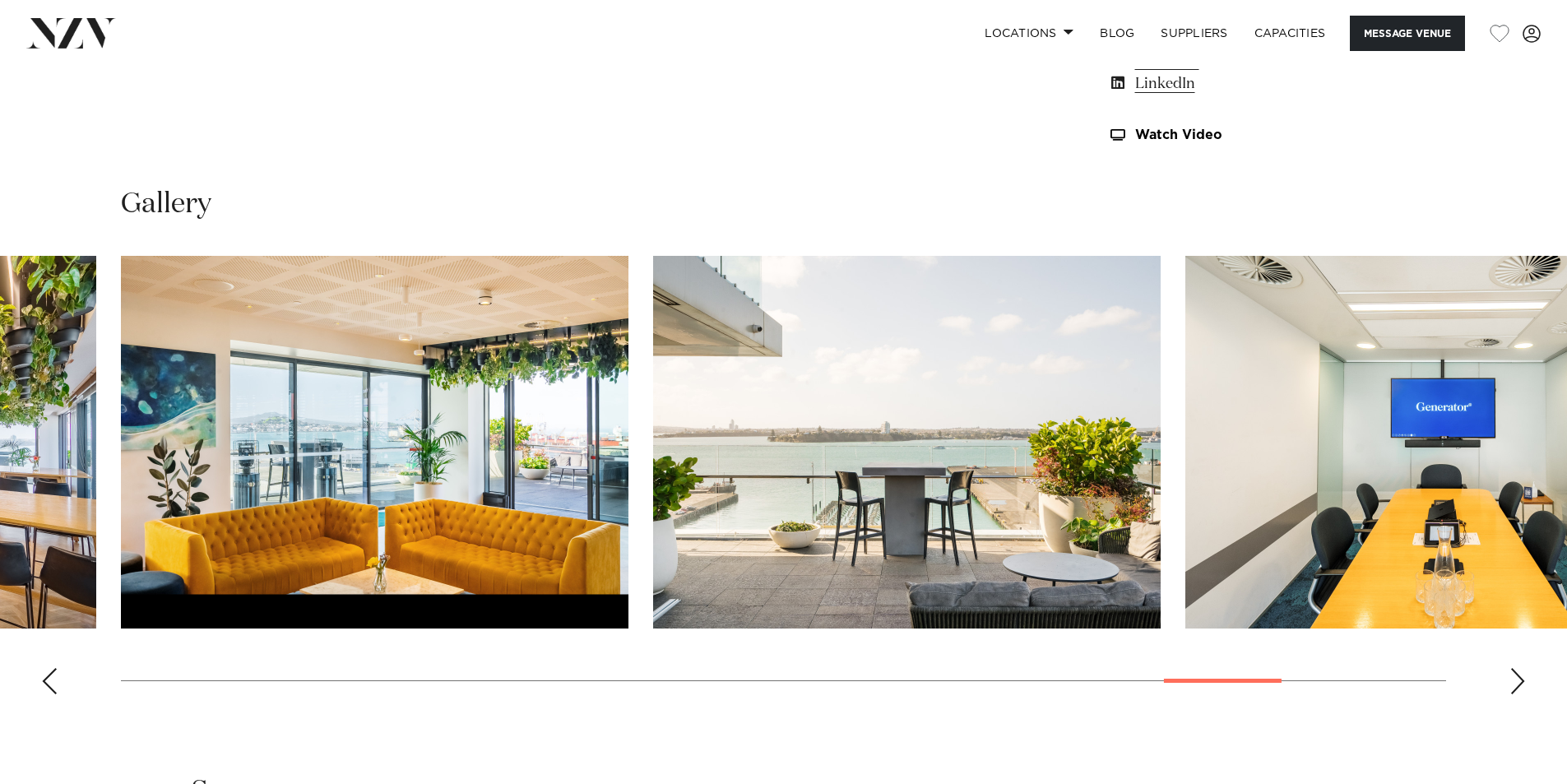
click at [1521, 678] on div "Next slide" at bounding box center [1517, 680] width 16 height 26
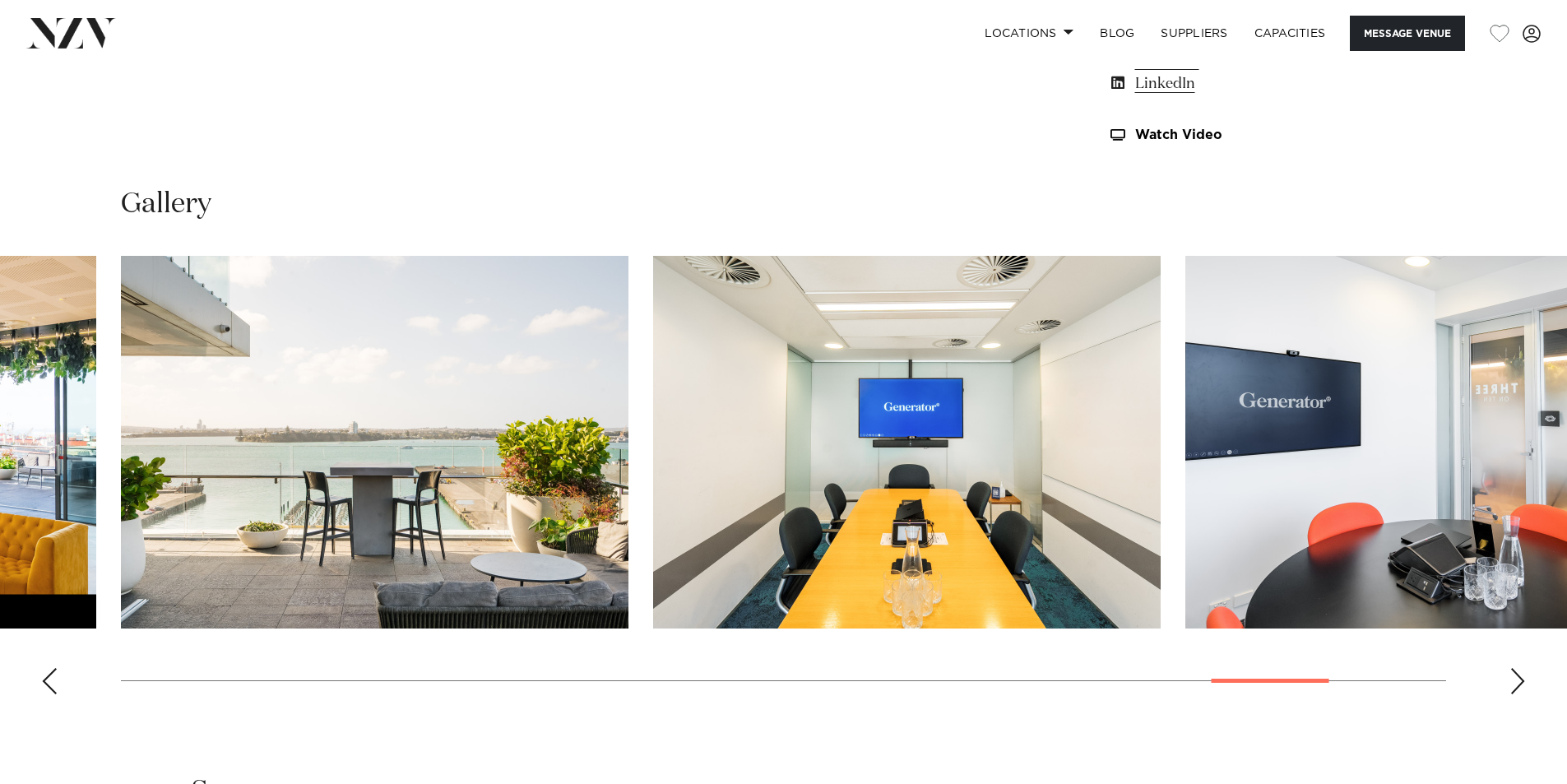
click at [1523, 678] on div "Next slide" at bounding box center [1517, 680] width 16 height 26
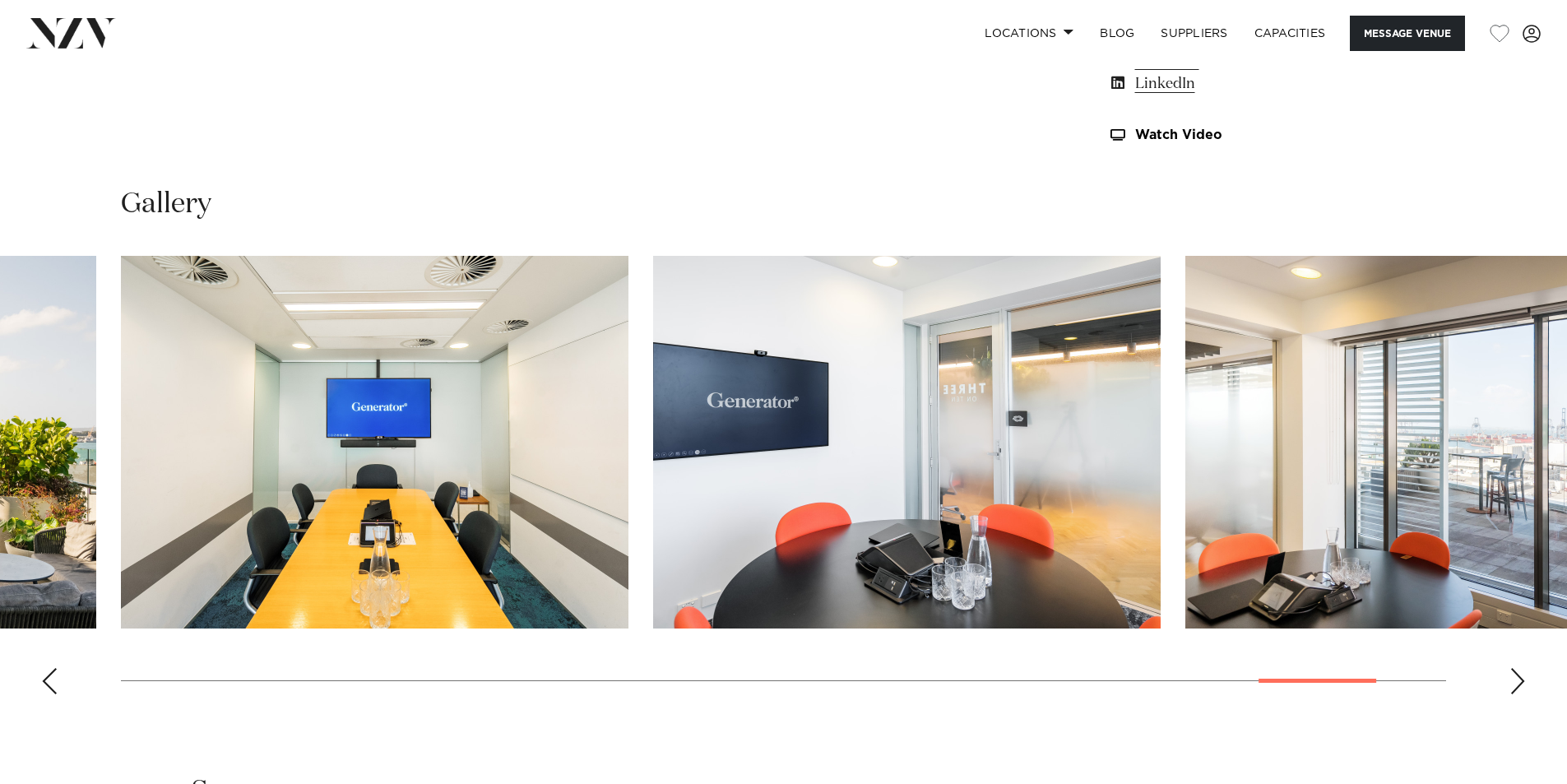
click at [1525, 678] on div "Next slide" at bounding box center [1517, 680] width 16 height 26
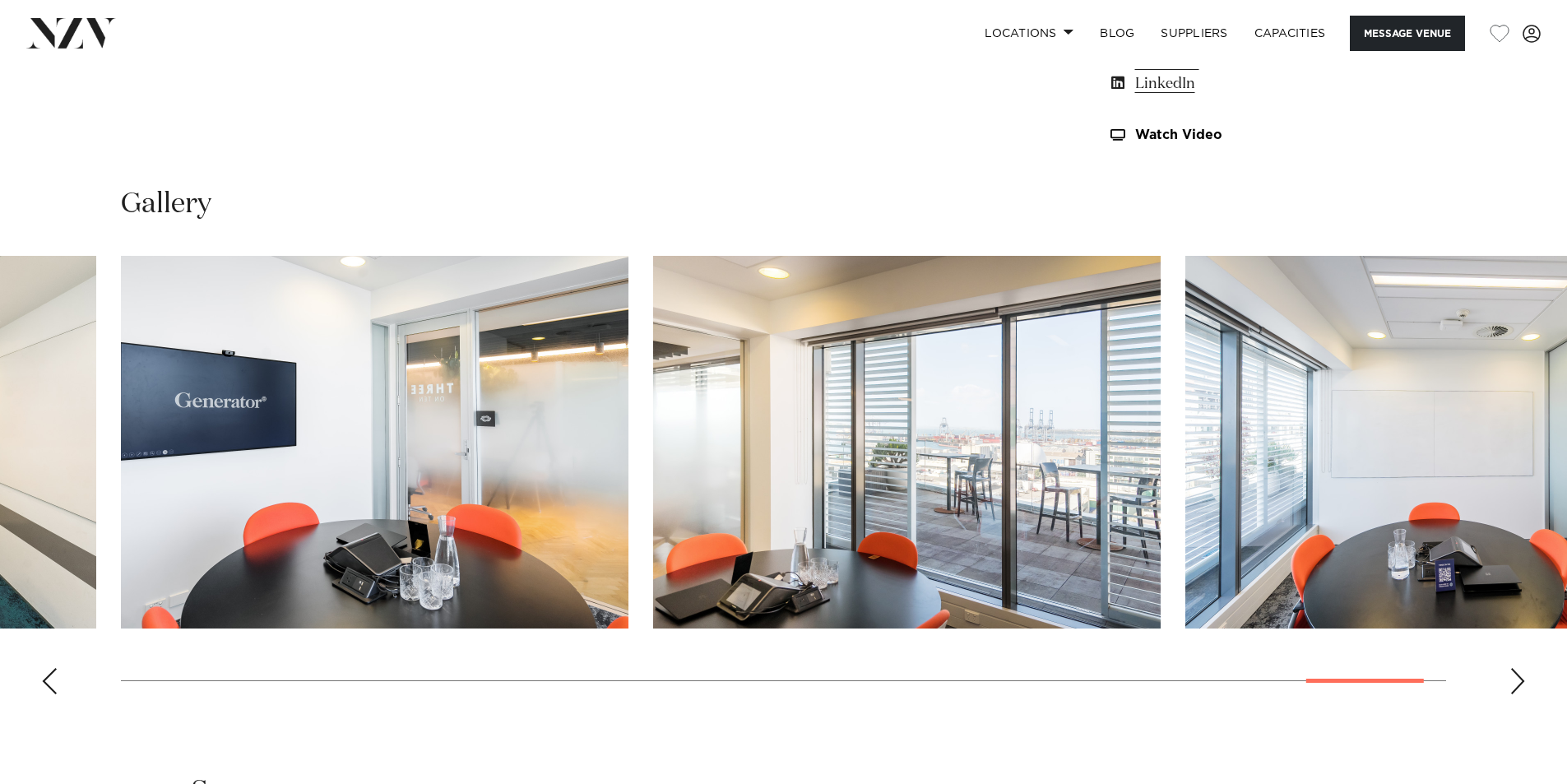
click at [1525, 678] on div "Next slide" at bounding box center [1517, 680] width 16 height 26
